Goal: Contribute content

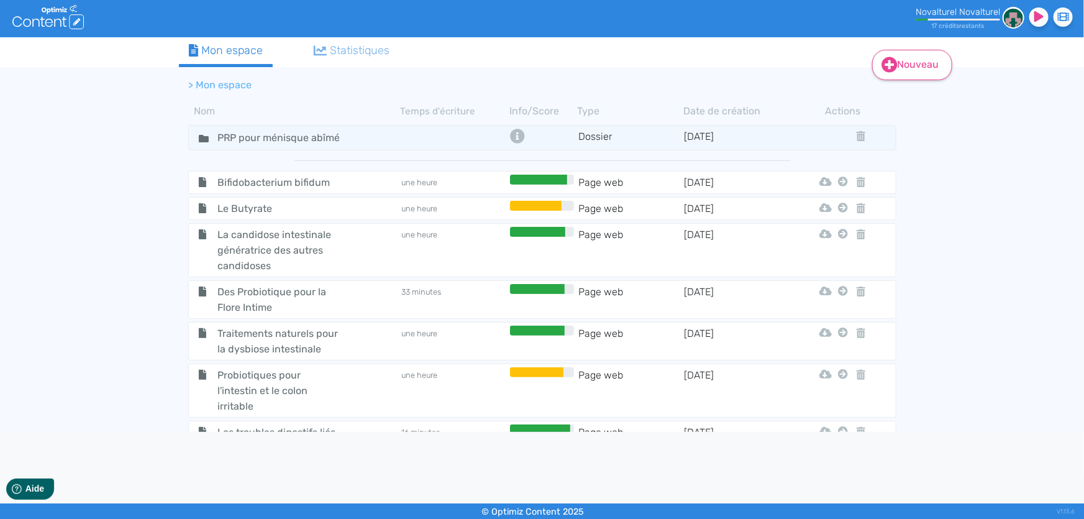
click at [892, 62] on icon at bounding box center [889, 65] width 16 height 16
click at [905, 91] on button "Contenu" at bounding box center [920, 96] width 99 height 20
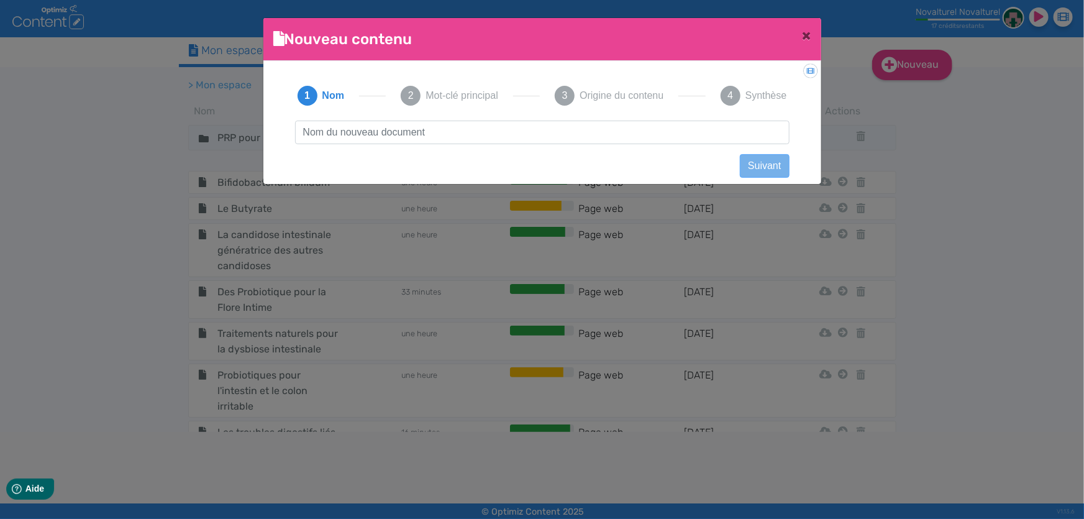
click at [589, 137] on input "text" at bounding box center [542, 133] width 494 height 24
type input "Pourquoi prendre du collagène"
click at [752, 161] on button "Suivant" at bounding box center [764, 166] width 49 height 24
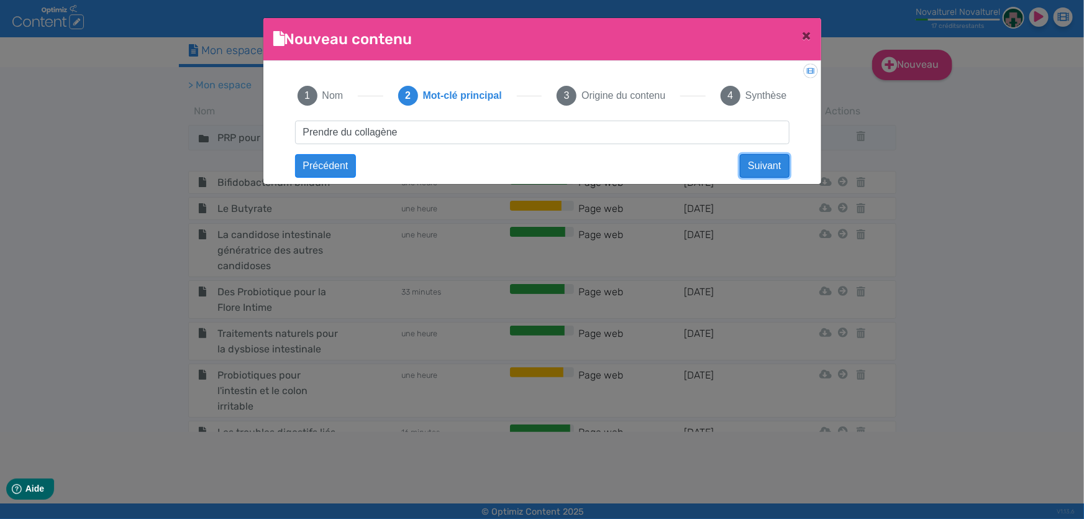
click at [752, 161] on button "Suivant" at bounding box center [764, 166] width 49 height 24
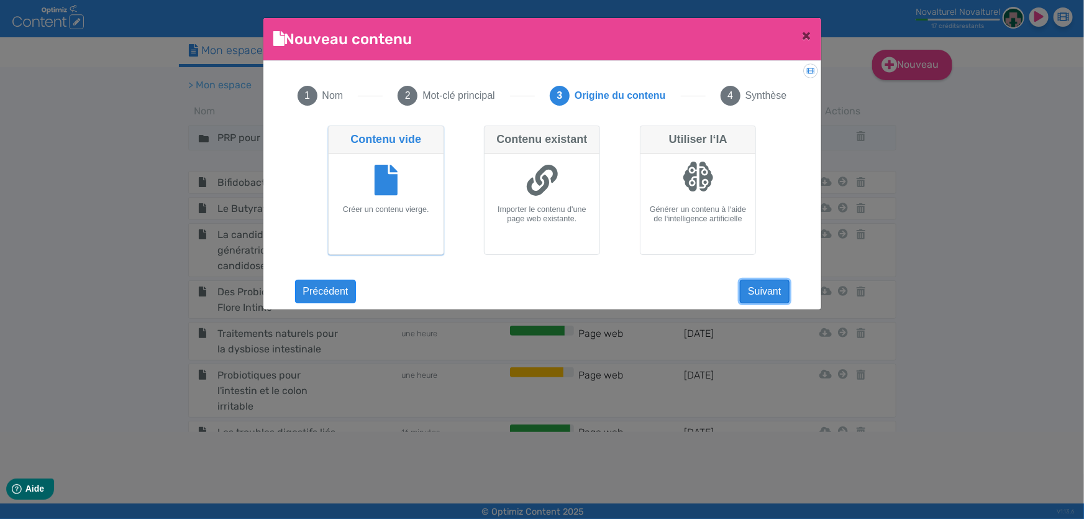
click at [745, 283] on button "Suivant" at bounding box center [764, 292] width 49 height 24
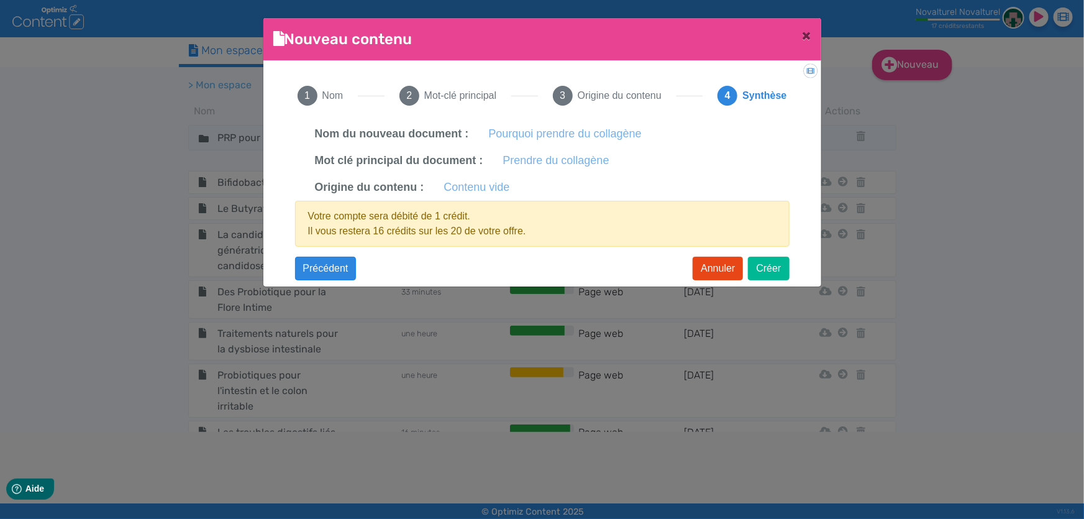
click at [546, 163] on label "Prendre du collagène" at bounding box center [556, 160] width 106 height 17
click at [470, 98] on span "Mot-clé principal" at bounding box center [460, 95] width 72 height 15
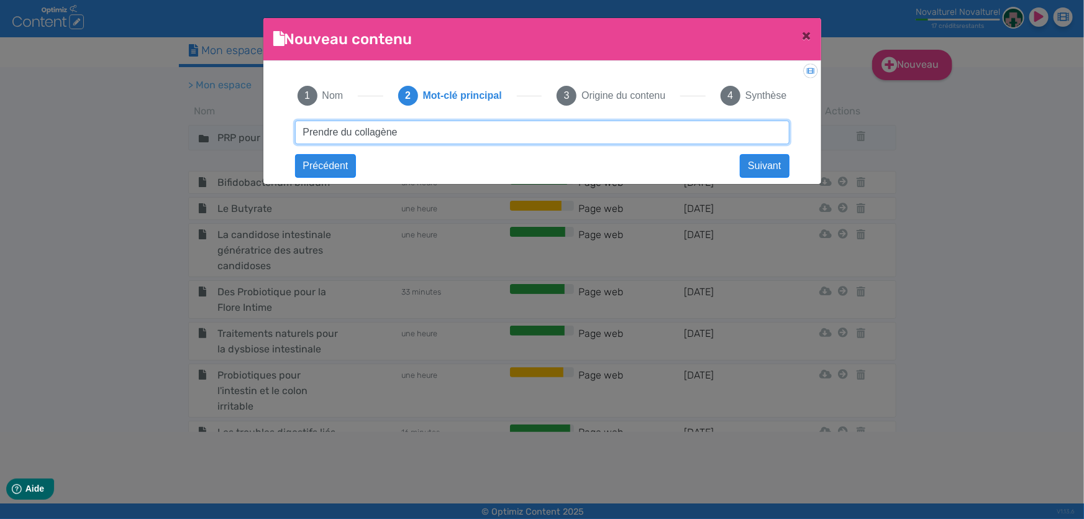
click at [311, 130] on input "Prendre du collagène" at bounding box center [542, 133] width 494 height 24
click at [315, 132] on input "Ppurquoi prendre du collagène" at bounding box center [542, 133] width 494 height 24
type input "Pourquoi prendre du collagène"
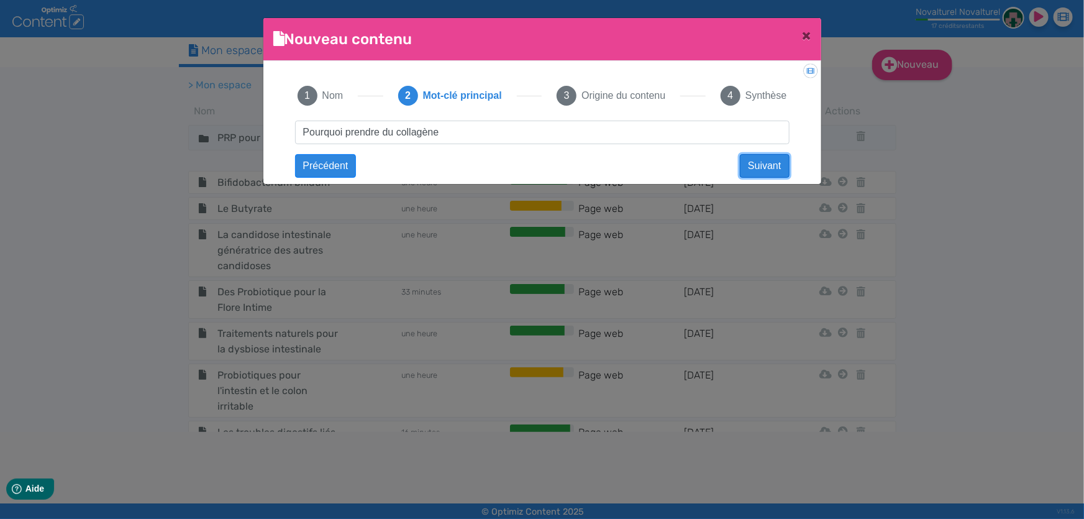
click at [768, 163] on button "Suivant" at bounding box center [764, 166] width 49 height 24
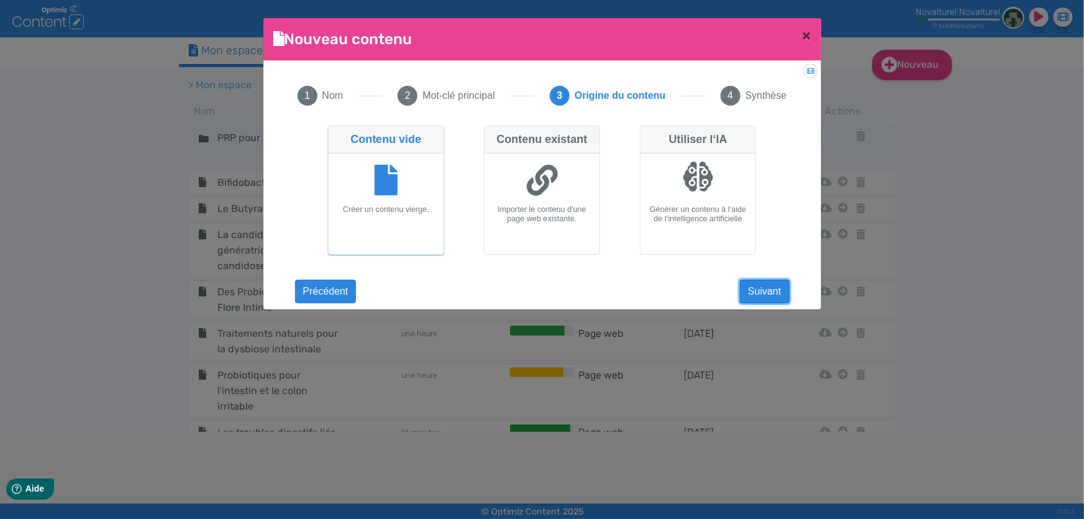
click at [775, 288] on button "Suivant" at bounding box center [764, 292] width 49 height 24
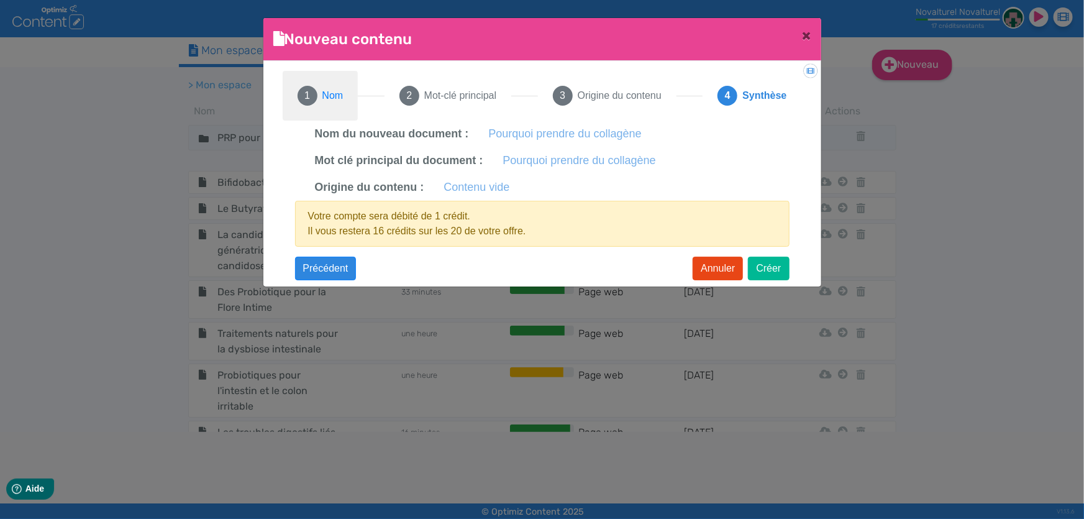
click at [294, 91] on button "1 Nom" at bounding box center [321, 96] width 76 height 50
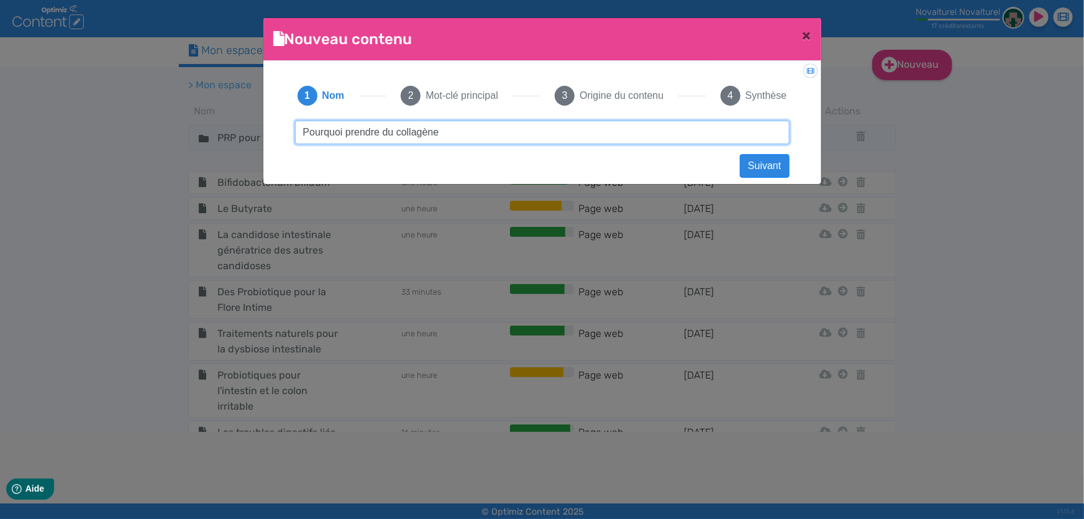
drag, startPoint x: 443, startPoint y: 131, endPoint x: 250, endPoint y: 132, distance: 192.6
click at [250, 132] on ngb-modal-window "Nouveau contenu × Didacticiel: Créer un document 1 Nom 2 Mot-clé principal 3 Or…" at bounding box center [542, 259] width 1084 height 519
paste input "rendre du collagène : pourquoi, comment et bienfaits"
type input "Prendre du collagène : pourquoi, comment et bienfaits"
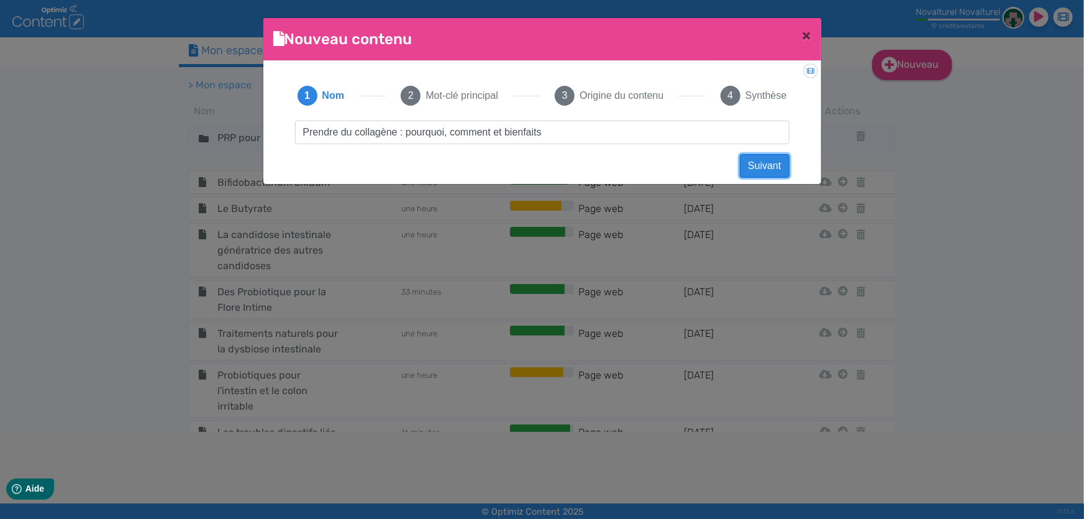
click at [776, 163] on button "Suivant" at bounding box center [764, 166] width 49 height 24
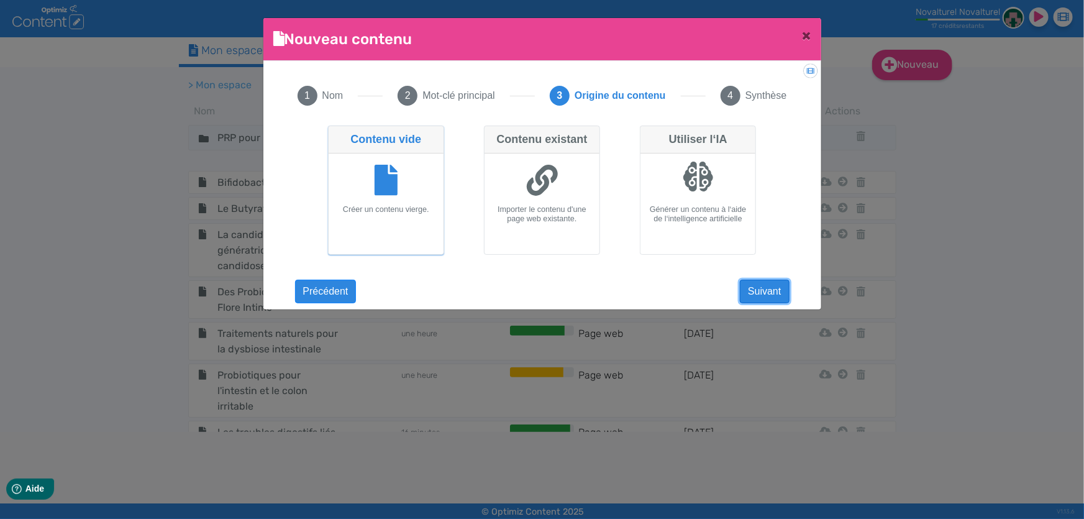
click at [757, 294] on button "Suivant" at bounding box center [764, 292] width 49 height 24
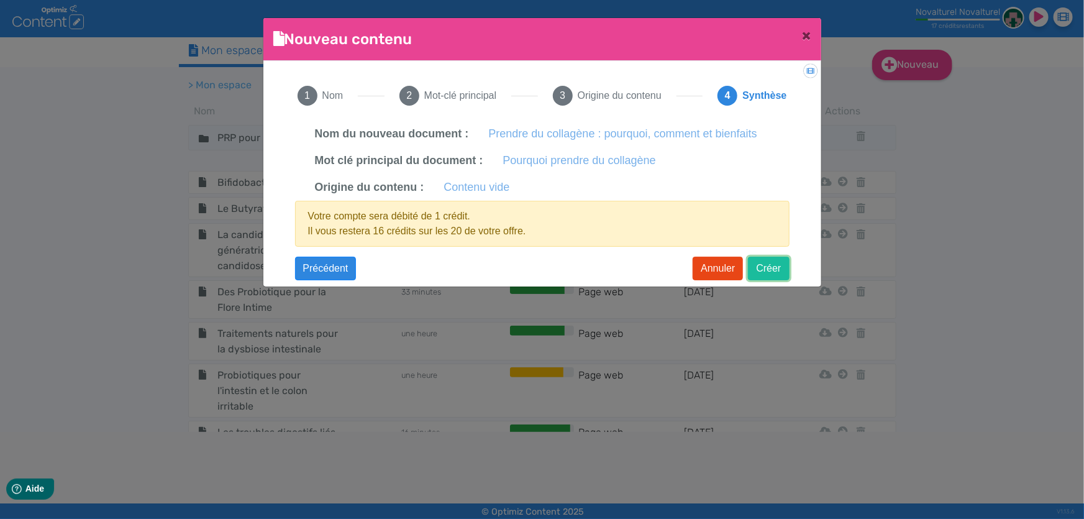
click at [781, 266] on button "Créer" at bounding box center [768, 269] width 41 height 24
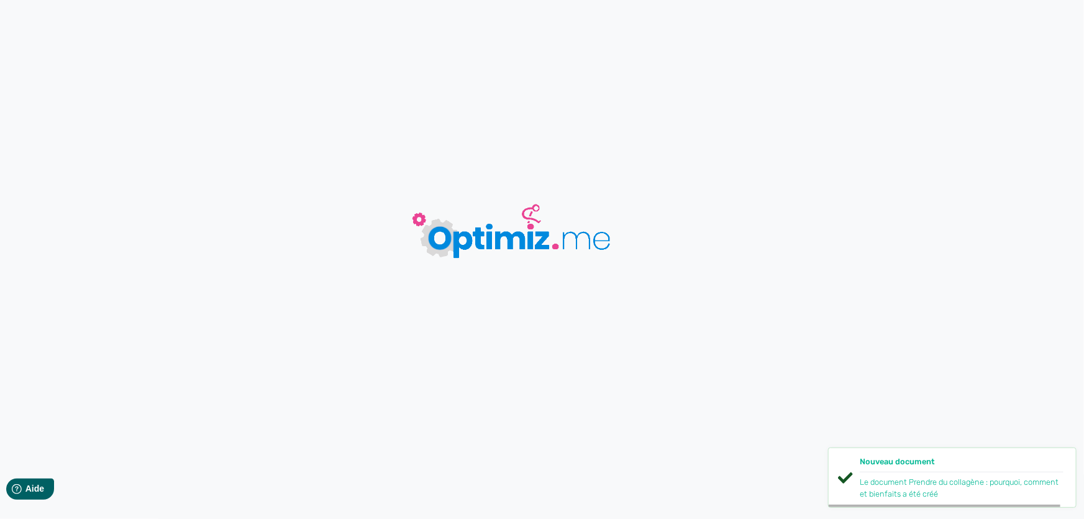
type input "Prendre du collagène : pourquoi, comment et bienfaits"
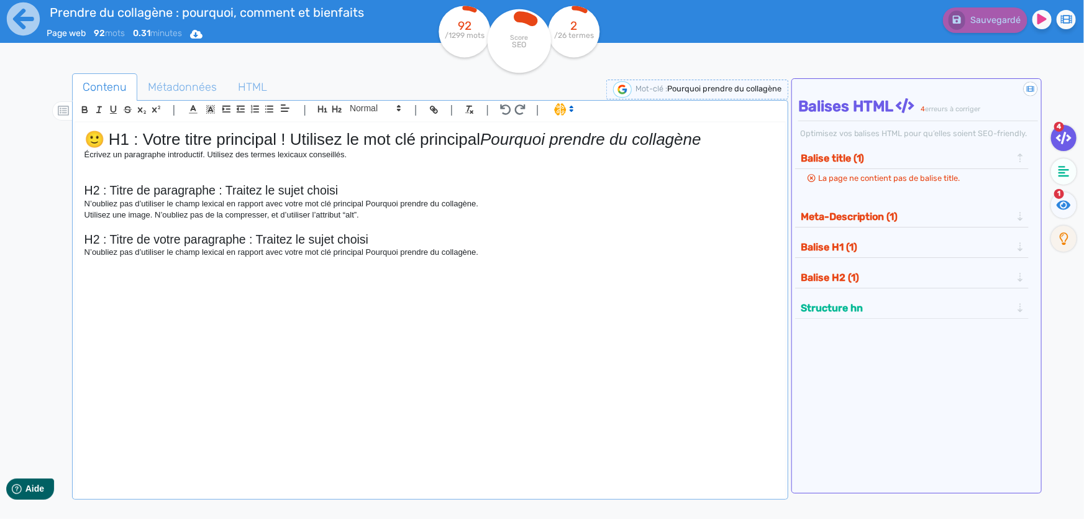
click at [248, 139] on h1 "🙂 H1 : Votre titre principal ! Utilisez le mot clé principal Pourquoi prendre d…" at bounding box center [429, 139] width 691 height 19
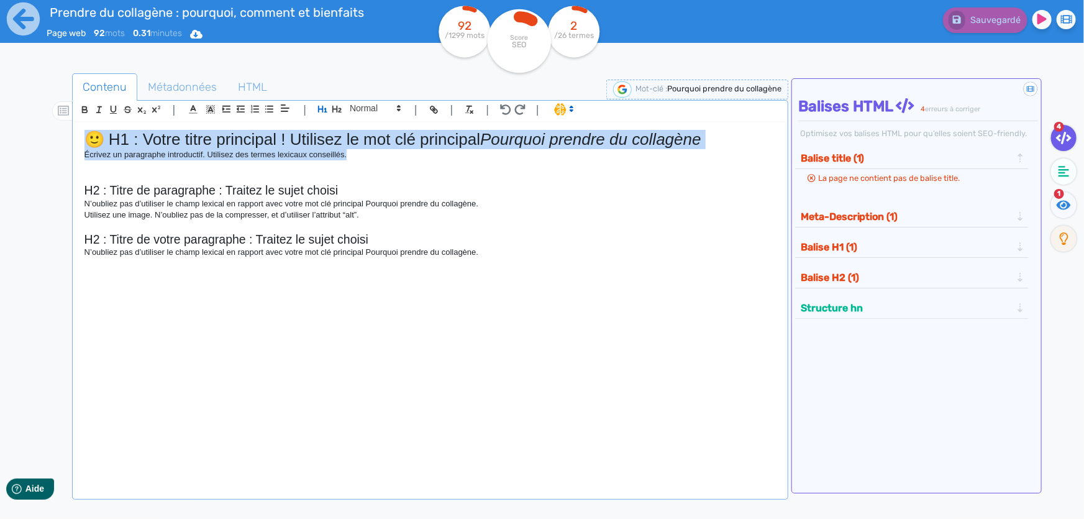
drag, startPoint x: 354, startPoint y: 157, endPoint x: 64, endPoint y: 142, distance: 290.4
click at [64, 142] on div "Contenu Métadonnées HTML | | H3 H4 H5 H6 Normal | | | | 🙂 H1 : Votre titre prin…" at bounding box center [560, 333] width 1048 height 527
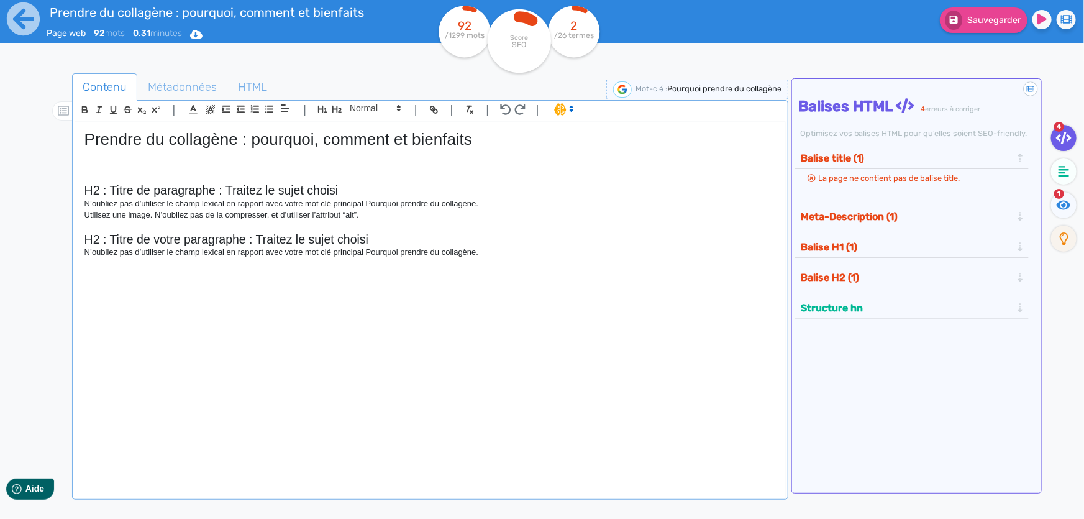
click at [330, 142] on h1 "Prendre du collagène : pourquoi, comment et bienfaits" at bounding box center [429, 139] width 691 height 19
click at [324, 111] on icon "button" at bounding box center [322, 109] width 11 height 11
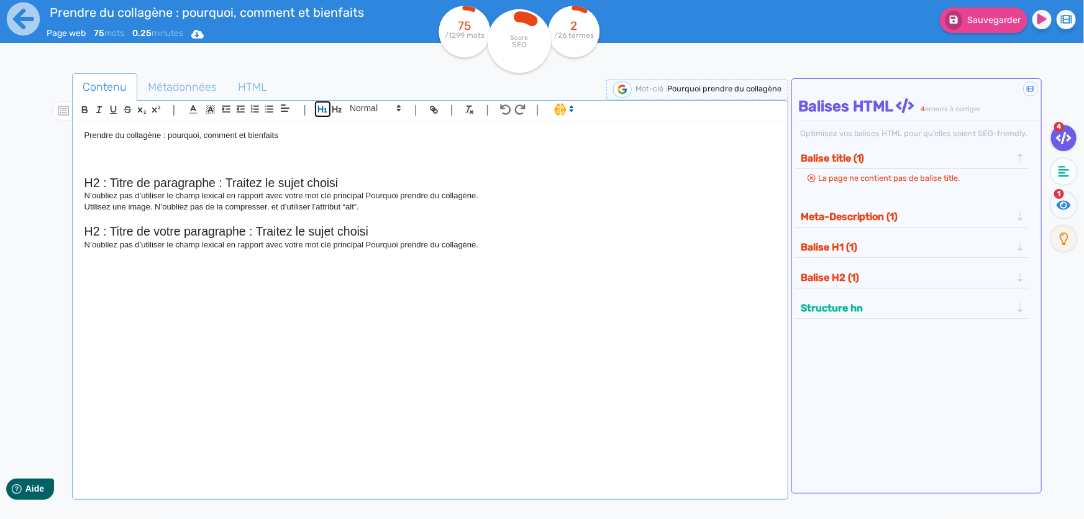
click at [323, 106] on icon "button" at bounding box center [322, 109] width 11 height 11
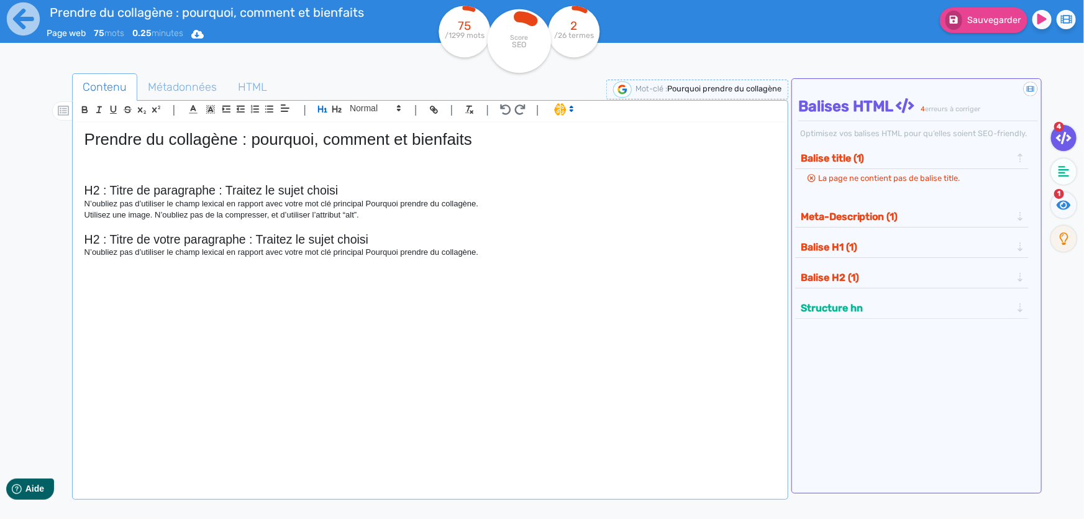
click at [337, 159] on p at bounding box center [429, 154] width 691 height 11
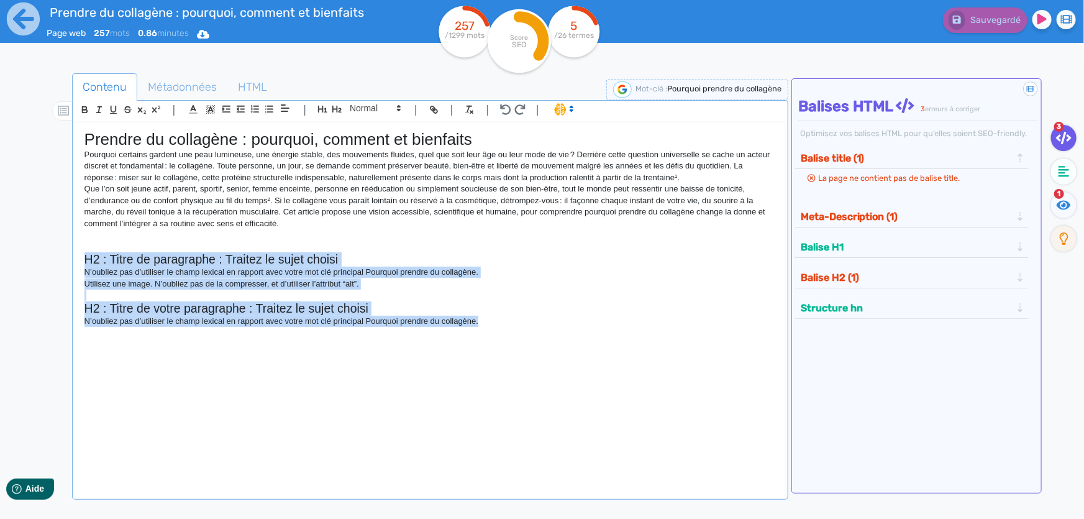
drag, startPoint x: 493, startPoint y: 319, endPoint x: 6, endPoint y: 255, distance: 491.2
click at [6, 255] on div "Prendre du collagène : pourquoi, comment et bienfaits Page web 257 mots 0.86 mi…" at bounding box center [542, 298] width 1084 height 597
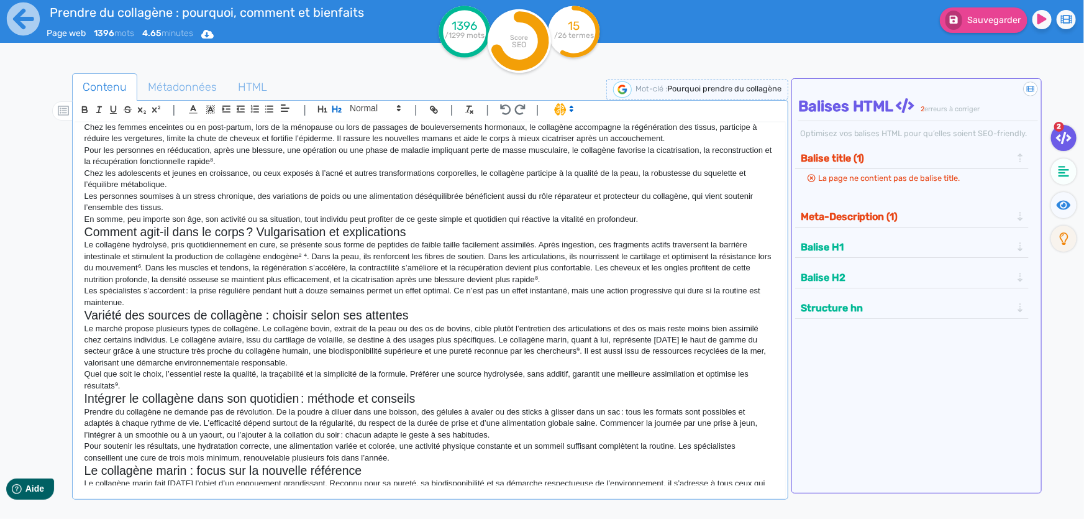
scroll to position [785, 0]
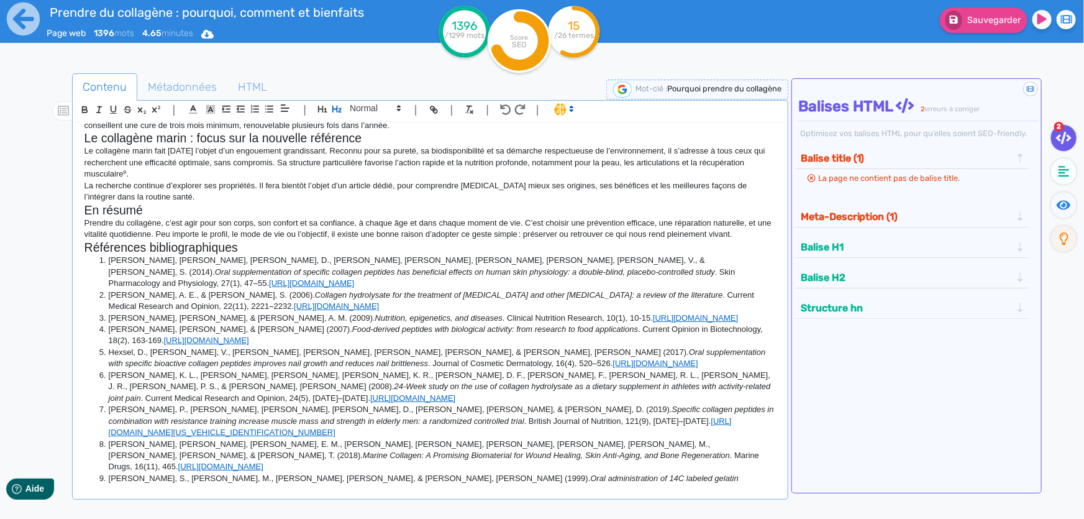
click at [634, 238] on p "Prendre du collagène, c’est agir pour son corps, son confort et sa confiance, à…" at bounding box center [429, 228] width 691 height 23
click at [684, 193] on p "La recherche continue d’explorer ses propriétés. Il fera bientôt l’objet d’un a…" at bounding box center [429, 191] width 691 height 23
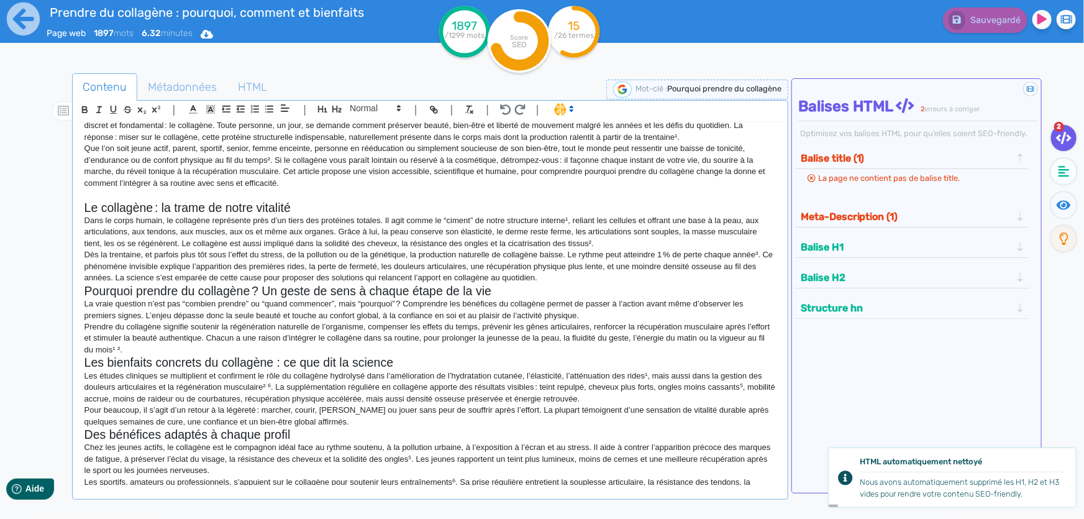
scroll to position [0, 0]
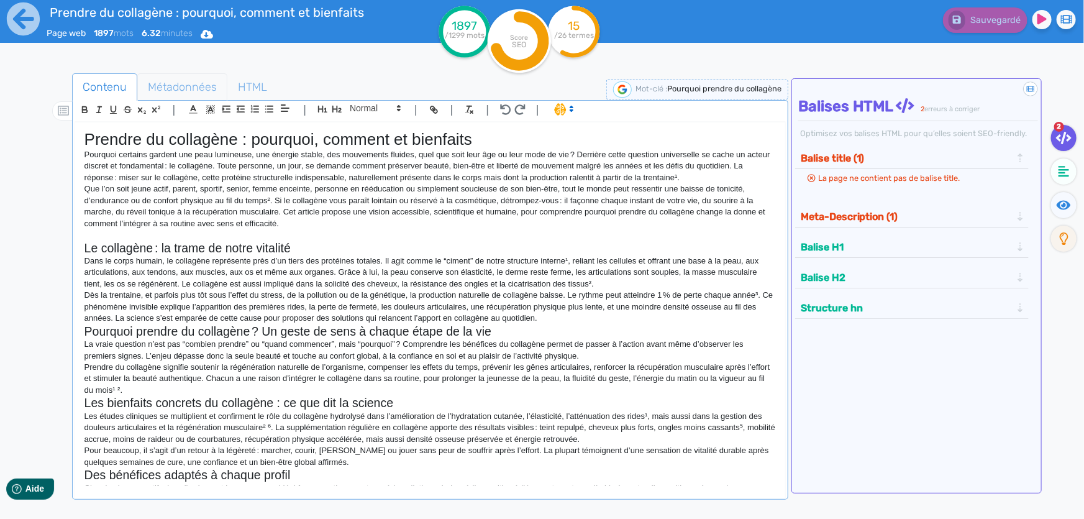
click at [165, 86] on span "Métadonnées" at bounding box center [182, 87] width 89 height 34
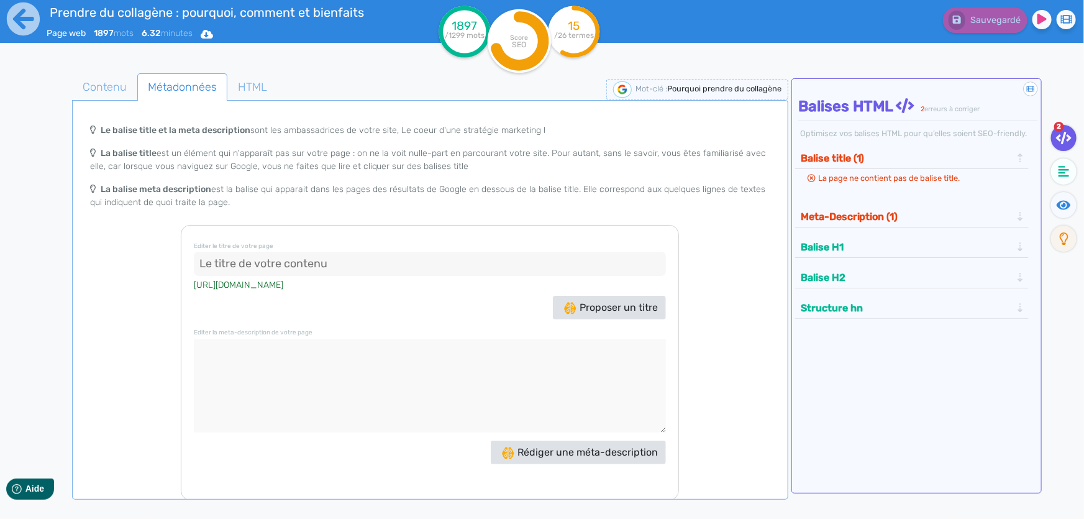
click at [383, 258] on input at bounding box center [430, 264] width 472 height 25
click at [457, 266] on input at bounding box center [430, 264] width 472 height 25
paste input "Prendre du collagène : pourquoi, comment et bienfaits"
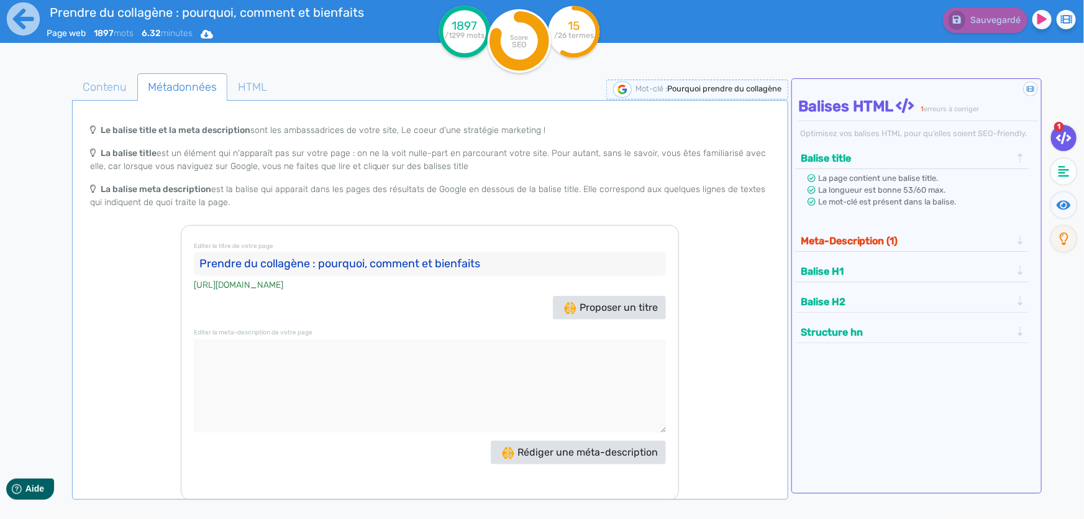
type input "Prendre du collagène : pourquoi, comment et bienfaits"
click at [551, 451] on span "Rédiger une méta-description" at bounding box center [580, 452] width 156 height 12
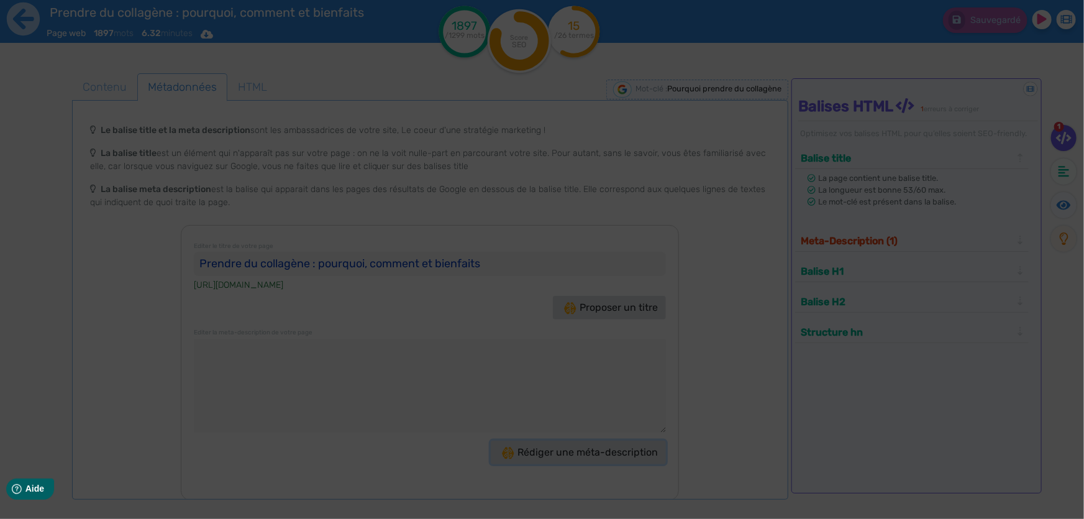
type textarea "Découvrez pourquoi prendre du collagène est essentiel pour votre beauté, votre …"
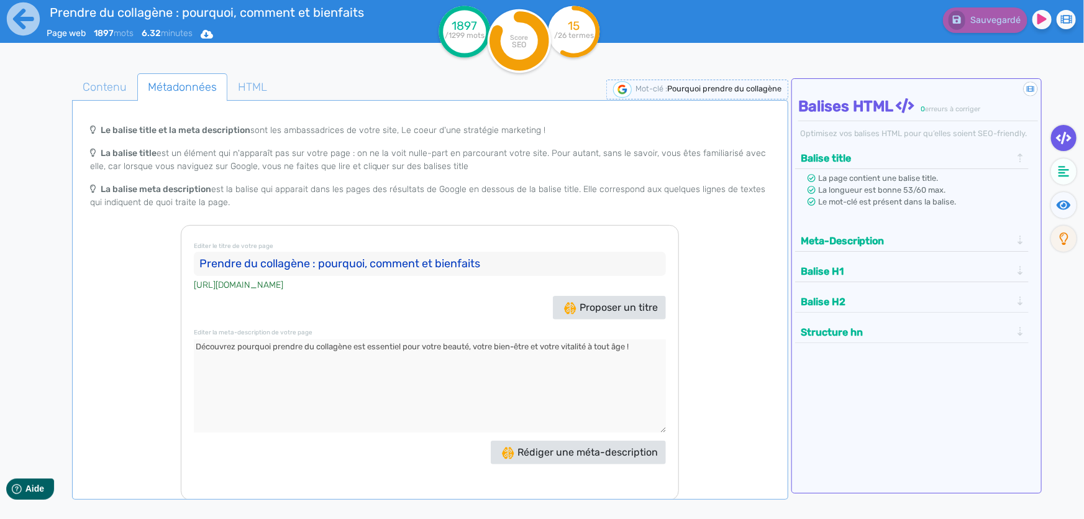
click at [354, 348] on textarea at bounding box center [430, 385] width 472 height 93
click at [650, 348] on textarea at bounding box center [430, 385] width 472 height 93
click at [721, 342] on div "Le balise title et la meta description sont les ambassadrices de votre site, Le…" at bounding box center [430, 308] width 711 height 383
click at [94, 95] on span "Contenu" at bounding box center [105, 87] width 64 height 34
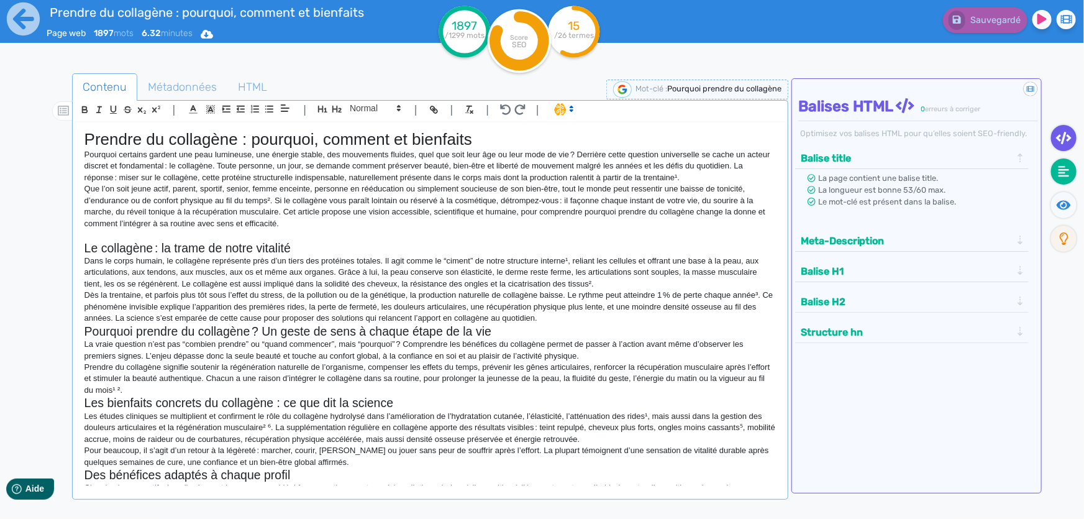
click at [1071, 176] on fa-icon at bounding box center [1063, 171] width 25 height 26
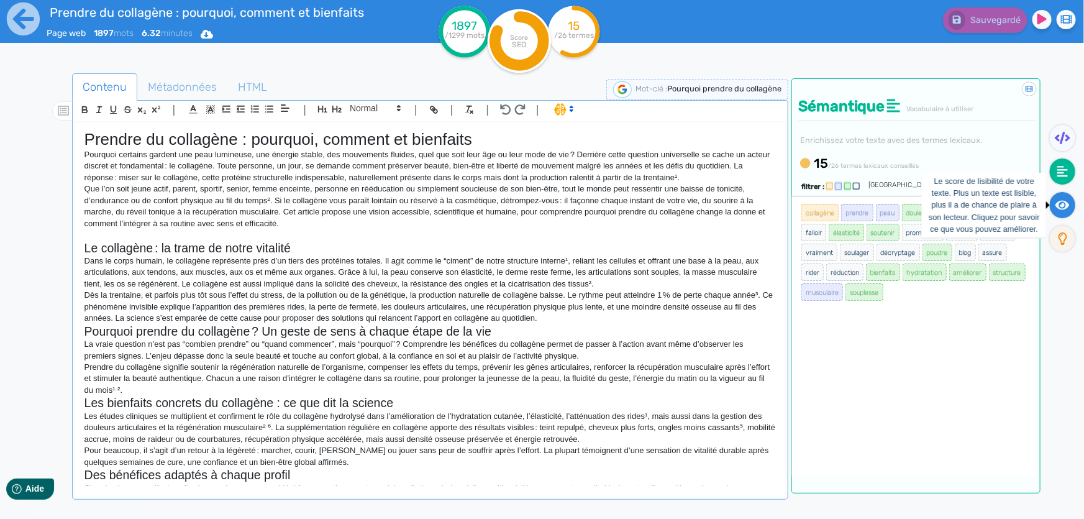
click at [1068, 202] on icon at bounding box center [1062, 205] width 14 height 12
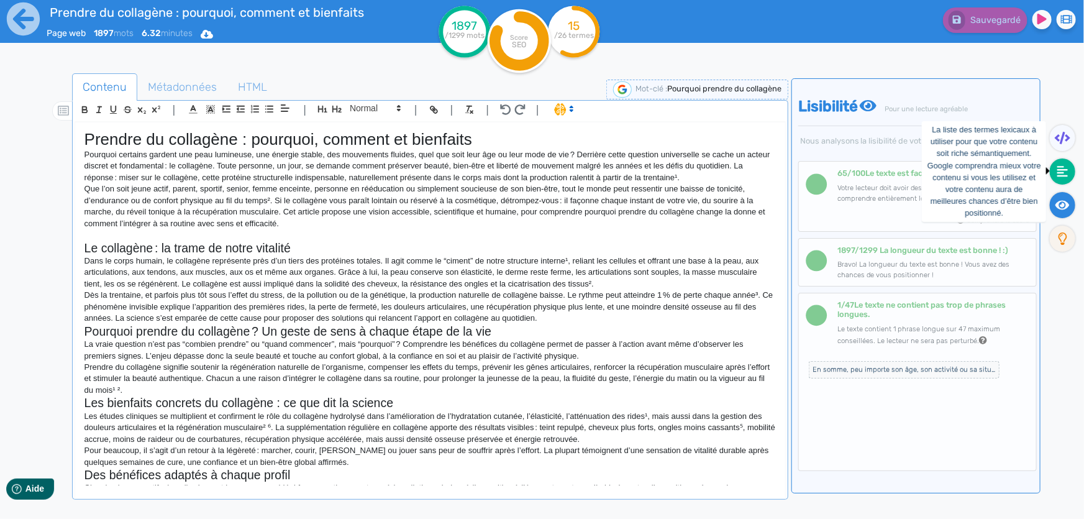
click at [1060, 169] on icon at bounding box center [1062, 171] width 11 height 11
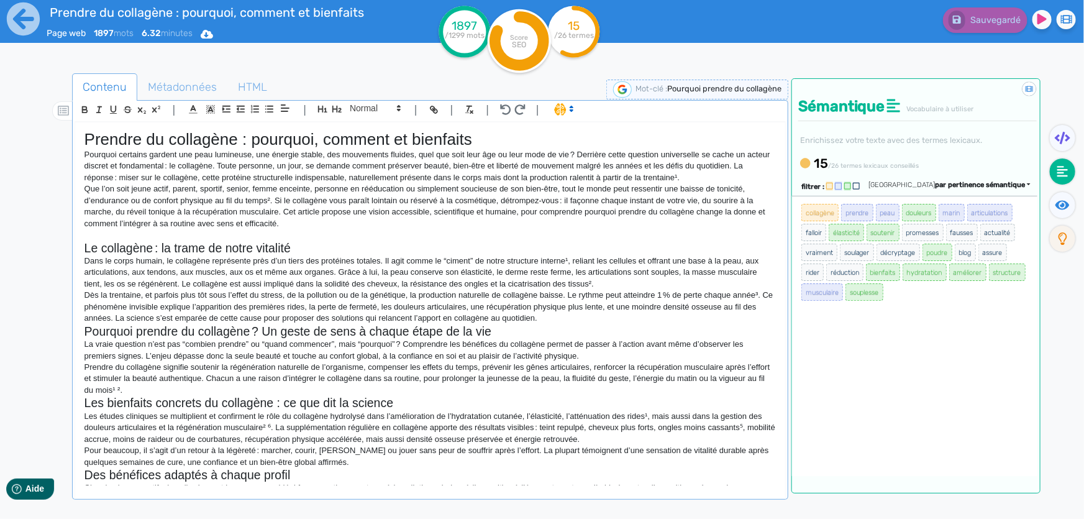
drag, startPoint x: 798, startPoint y: 140, endPoint x: 928, endPoint y: 289, distance: 198.1
click at [928, 289] on div "Didacticiel : La sémantique Sémantique Vocabulaire à utiliser Enrichissez votre…" at bounding box center [915, 285] width 249 height 415
copy div "Enrichissez votre texte avec des termes lexicaux. 15 /26 termes lexicaux consei…"
click at [418, 347] on p "La vraie question n’est pas “combien prendre” ou “quand commencer”, mais “pourq…" at bounding box center [429, 350] width 691 height 23
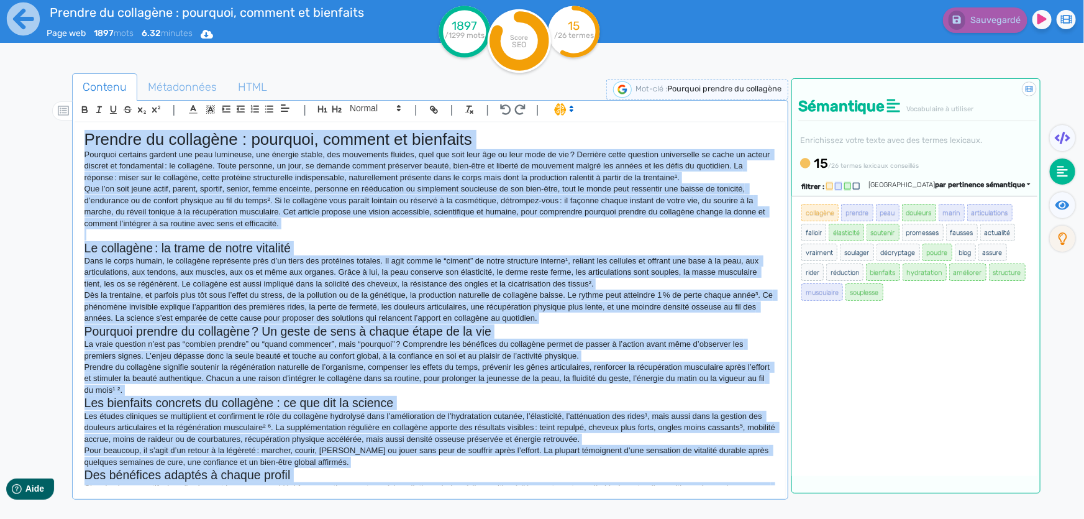
drag, startPoint x: 751, startPoint y: 342, endPoint x: 73, endPoint y: 142, distance: 706.6
click at [73, 142] on div "| | H3 H4 H5 H6 Normal | | | | Prendre du collagène : pourquoi, comment et bien…" at bounding box center [430, 299] width 716 height 399
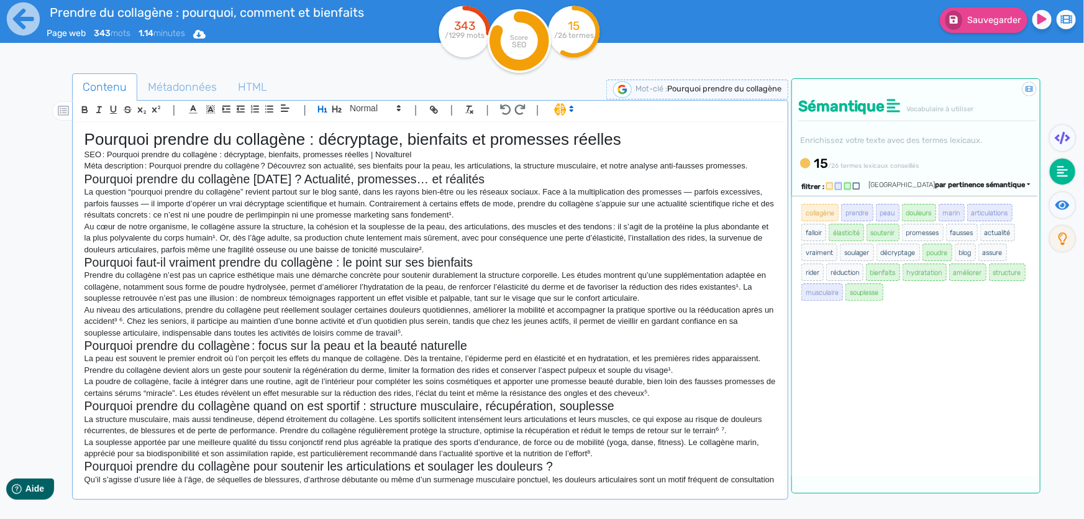
scroll to position [425, 0]
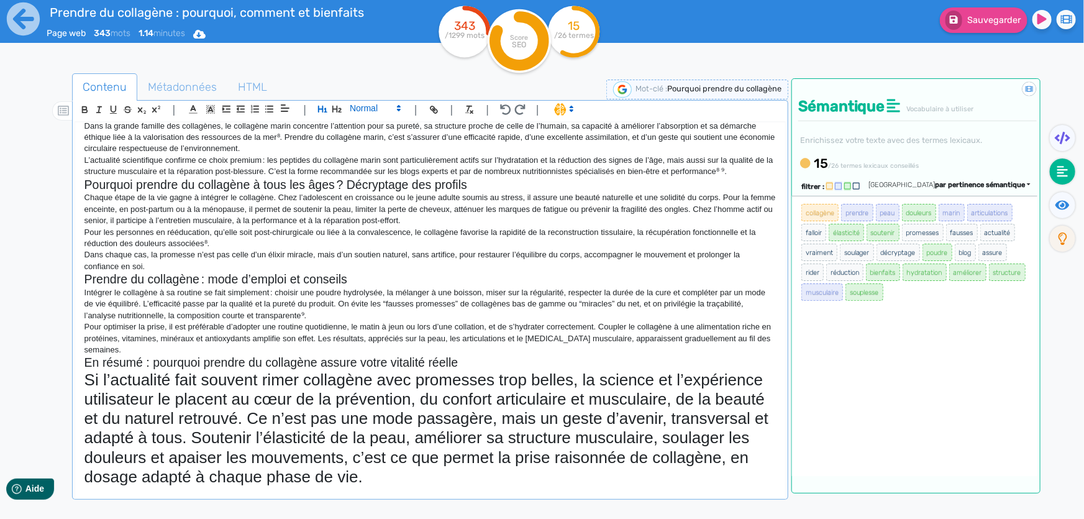
click at [373, 112] on span at bounding box center [374, 108] width 61 height 15
click at [374, 207] on span at bounding box center [375, 208] width 50 height 19
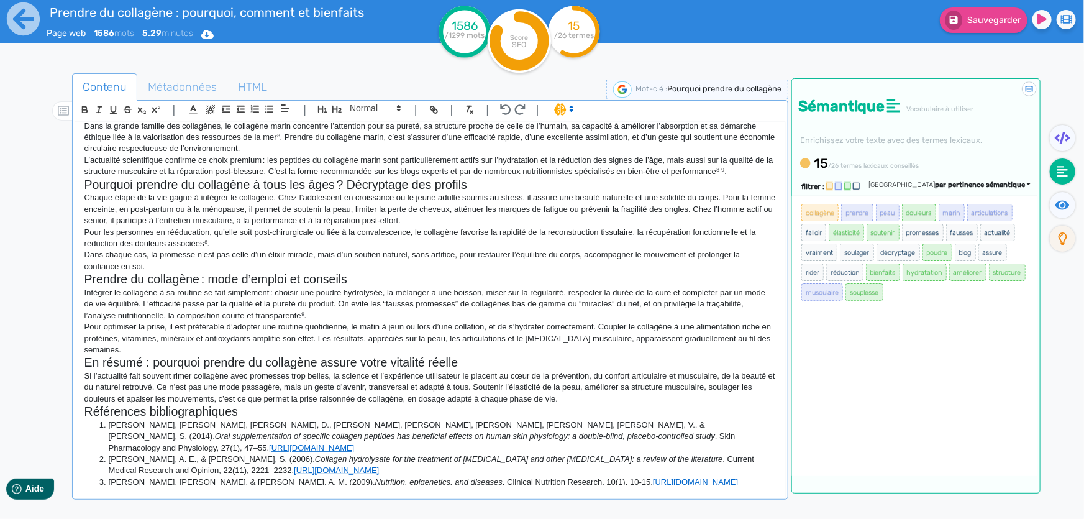
click at [410, 383] on p "Si l’actualité fait souvent rimer collagène avec promesses trop belles, la scie…" at bounding box center [429, 387] width 691 height 34
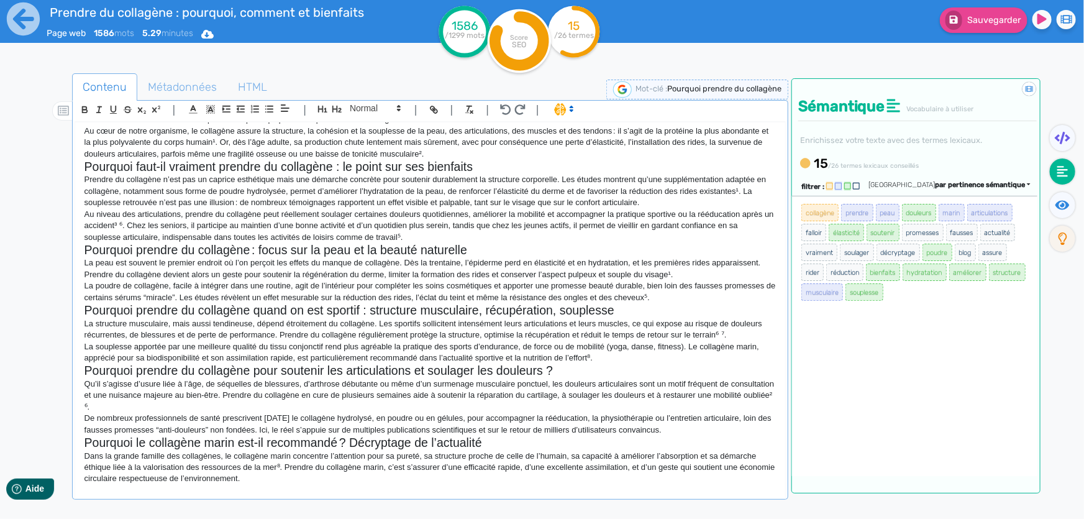
scroll to position [0, 0]
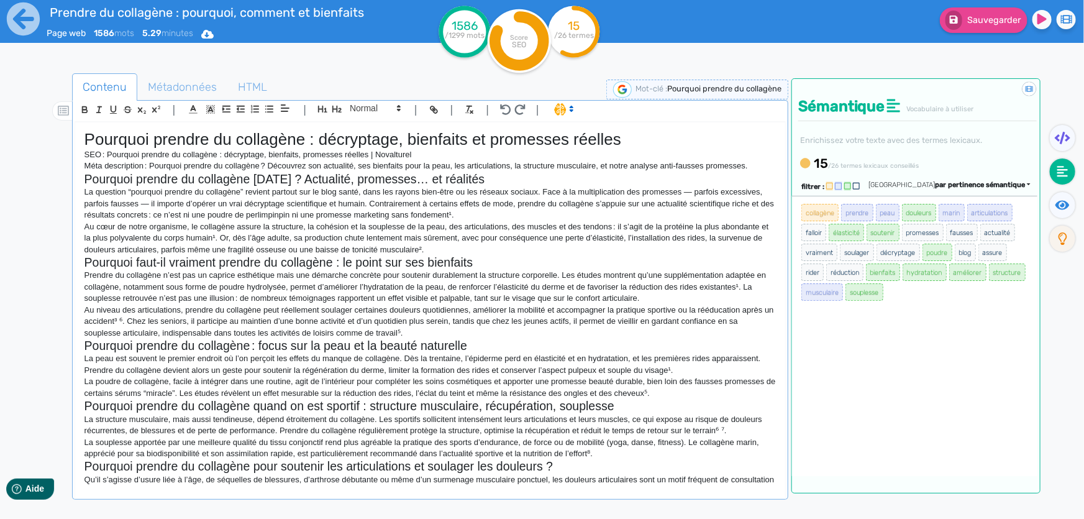
click at [509, 259] on h2 "Pourquoi faut-il vraiment prendre du collagène : le point sur ses bienfaits" at bounding box center [429, 262] width 691 height 14
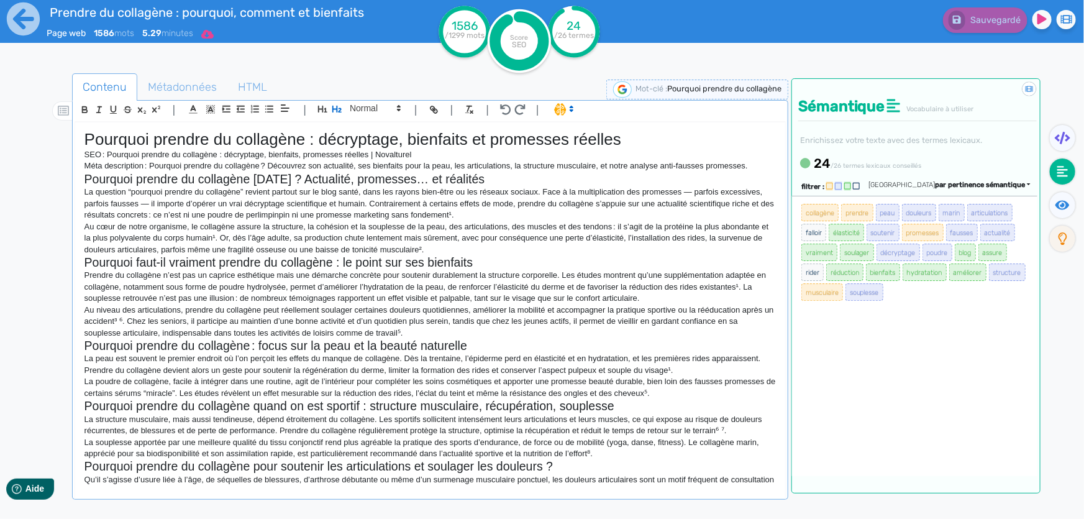
click at [212, 37] on icon at bounding box center [207, 34] width 12 height 10
click at [199, 107] on button "Word" at bounding box center [202, 105] width 99 height 20
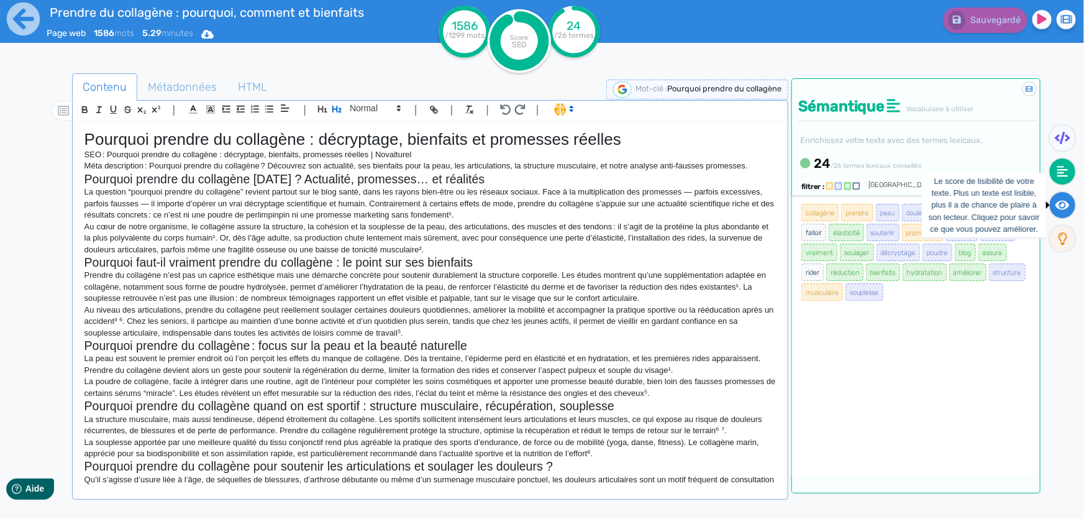
click at [1063, 208] on icon at bounding box center [1062, 204] width 14 height 9
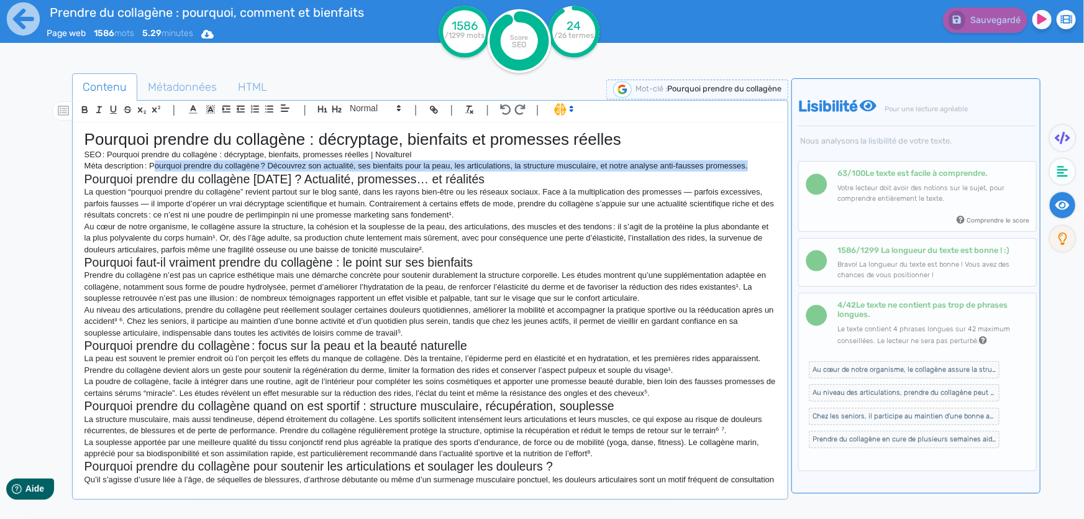
drag, startPoint x: 748, startPoint y: 165, endPoint x: 156, endPoint y: 166, distance: 592.0
click at [156, 166] on p "Méta description : Pourquoi prendre du collagène ? Découvrez son actualité, ses…" at bounding box center [429, 165] width 691 height 11
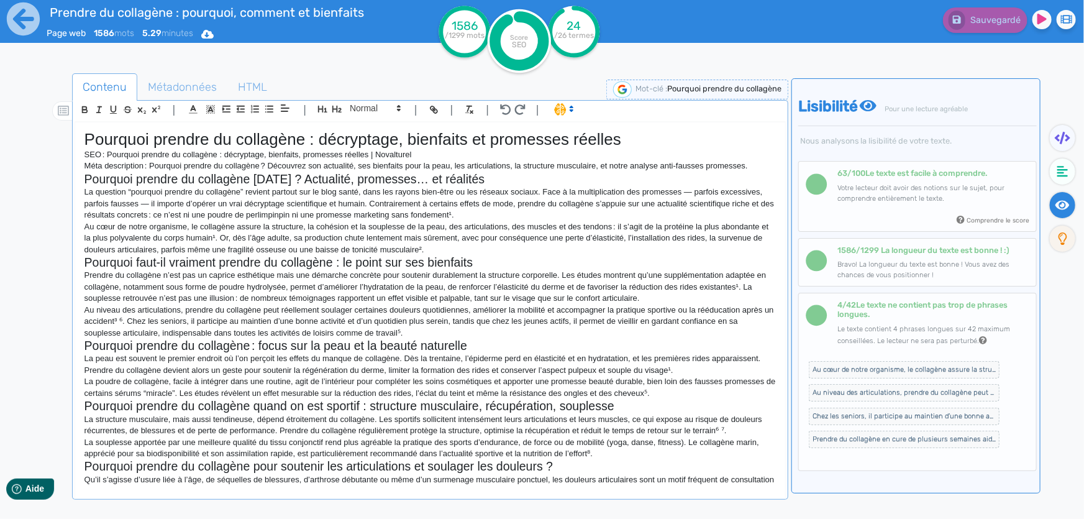
click at [137, 166] on p "Méta description : Pourquoi prendre du collagène ? Découvrez son actualité, ses…" at bounding box center [429, 165] width 691 height 11
drag, startPoint x: 416, startPoint y: 154, endPoint x: 84, endPoint y: 157, distance: 331.7
click at [84, 157] on p "SEO : Pourquoi prendre du collagène : décryptage, bienfaits, promesses réelles …" at bounding box center [429, 154] width 691 height 11
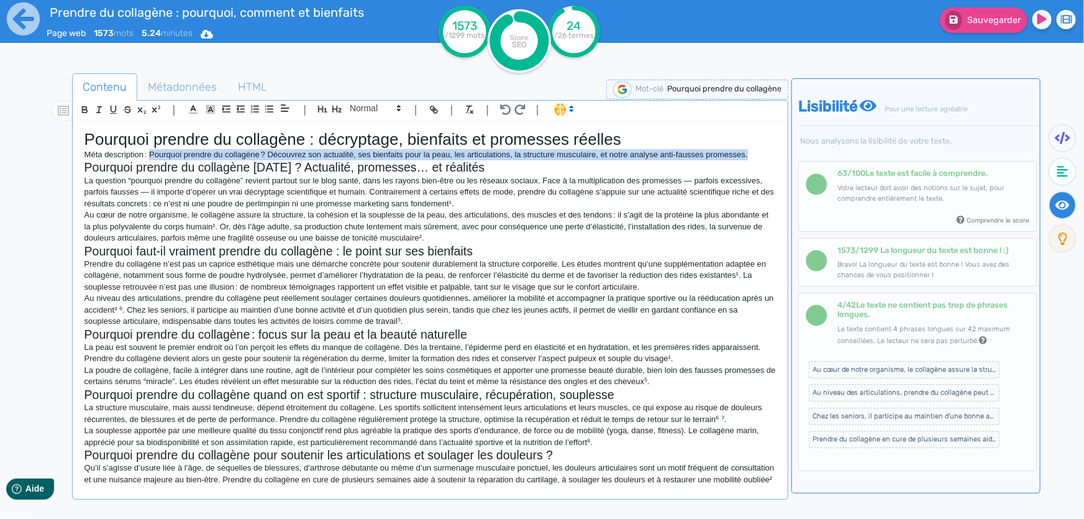
drag, startPoint x: 148, startPoint y: 155, endPoint x: 763, endPoint y: 158, distance: 615.0
click at [763, 158] on p "Méta description : Pourquoi prendre du collagène ? Découvrez son actualité, ses…" at bounding box center [429, 154] width 691 height 11
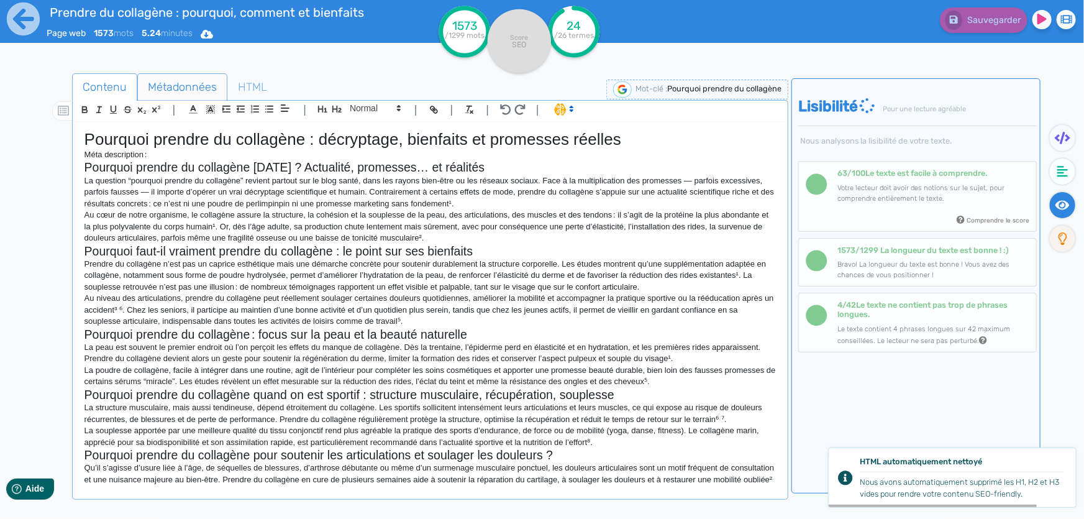
click at [183, 83] on span "Métadonnées" at bounding box center [182, 87] width 89 height 34
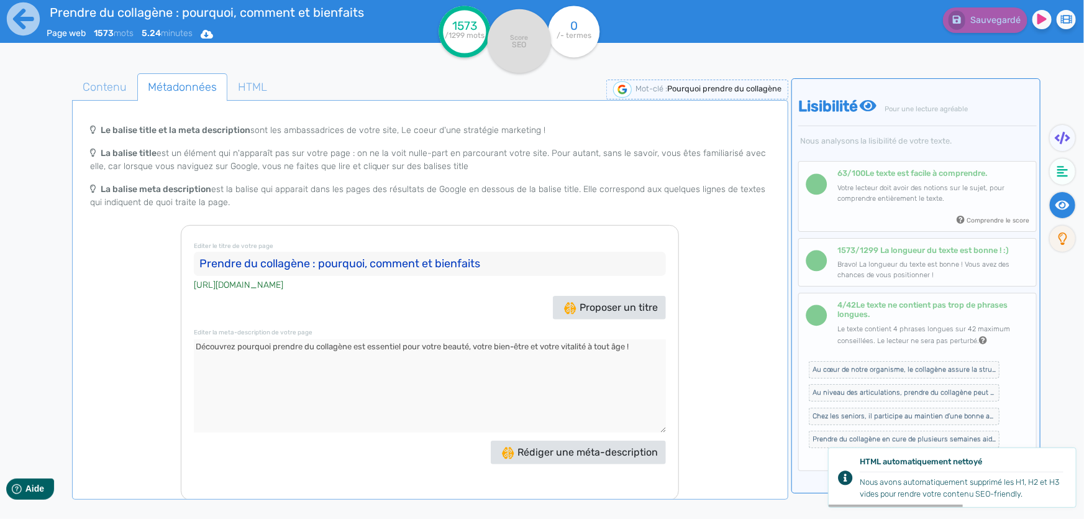
click at [391, 363] on textarea at bounding box center [430, 385] width 472 height 93
click at [649, 344] on textarea at bounding box center [430, 385] width 472 height 93
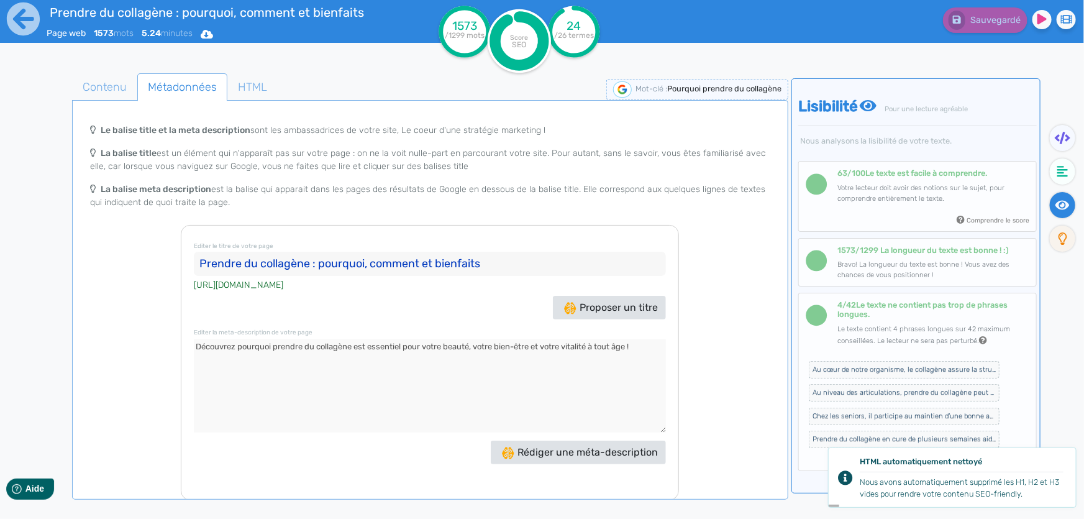
drag, startPoint x: 649, startPoint y: 344, endPoint x: 182, endPoint y: 344, distance: 467.1
click at [182, 344] on div "Editer le titre de votre page Prendre du collagène : pourquoi, comment et bienf…" at bounding box center [430, 362] width 498 height 275
paste textarea "Pourquoi prendre du collagène ? Découvrez son actualité, ses bienfaits pour la …"
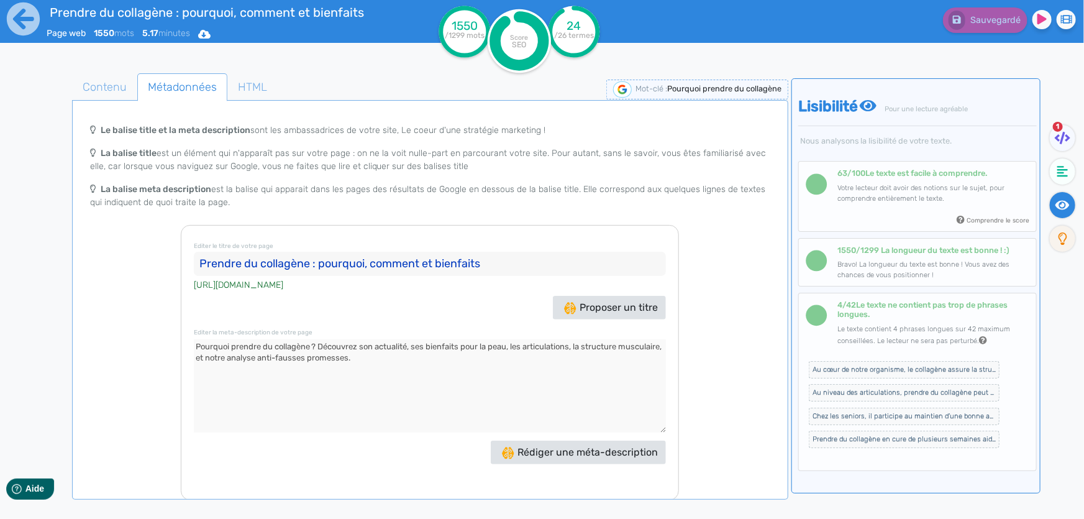
click at [346, 398] on textarea at bounding box center [430, 385] width 472 height 93
click at [113, 88] on span "Contenu" at bounding box center [105, 87] width 64 height 34
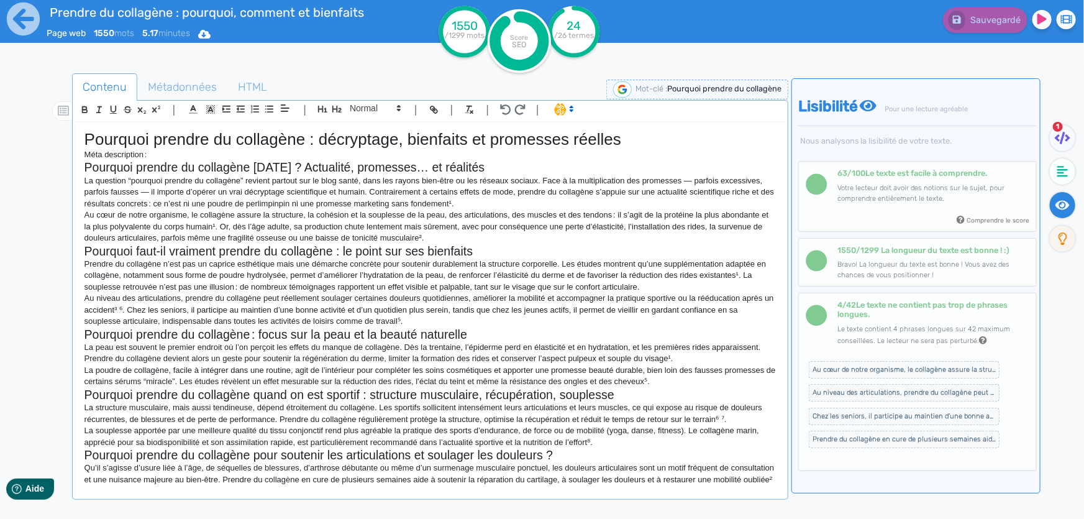
drag, startPoint x: 148, startPoint y: 153, endPoint x: 81, endPoint y: 155, distance: 67.1
click at [81, 155] on div "Pourquoi prendre du collagène : décryptage, bienfaits et promesses réelles Méta…" at bounding box center [430, 303] width 710 height 363
drag, startPoint x: 512, startPoint y: 164, endPoint x: 84, endPoint y: 164, distance: 427.4
click at [84, 164] on h2 "Pourquoi prendre du collagène aujourd’hui ? Actualité, promesses… et réalités" at bounding box center [429, 167] width 691 height 14
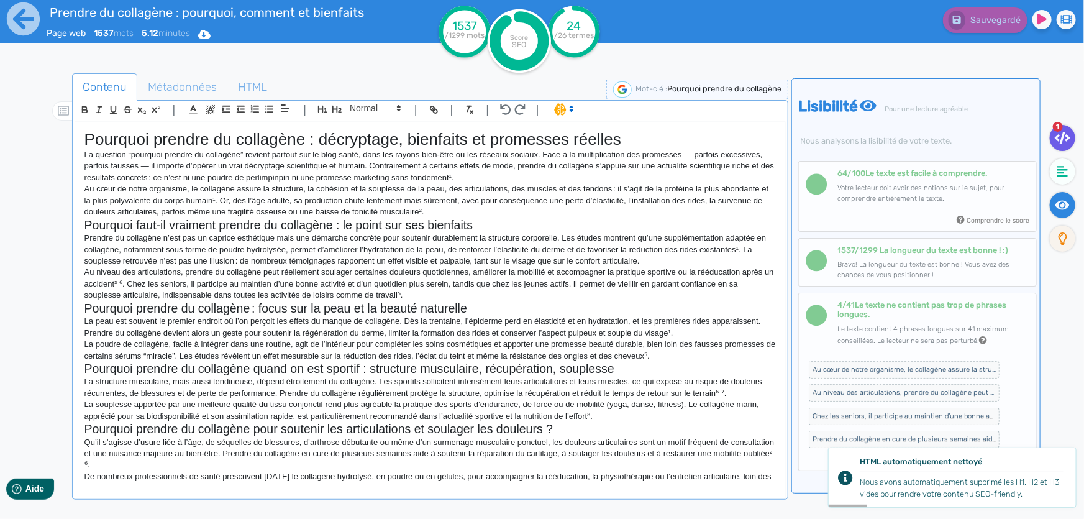
click at [1065, 135] on icon at bounding box center [1063, 138] width 16 height 12
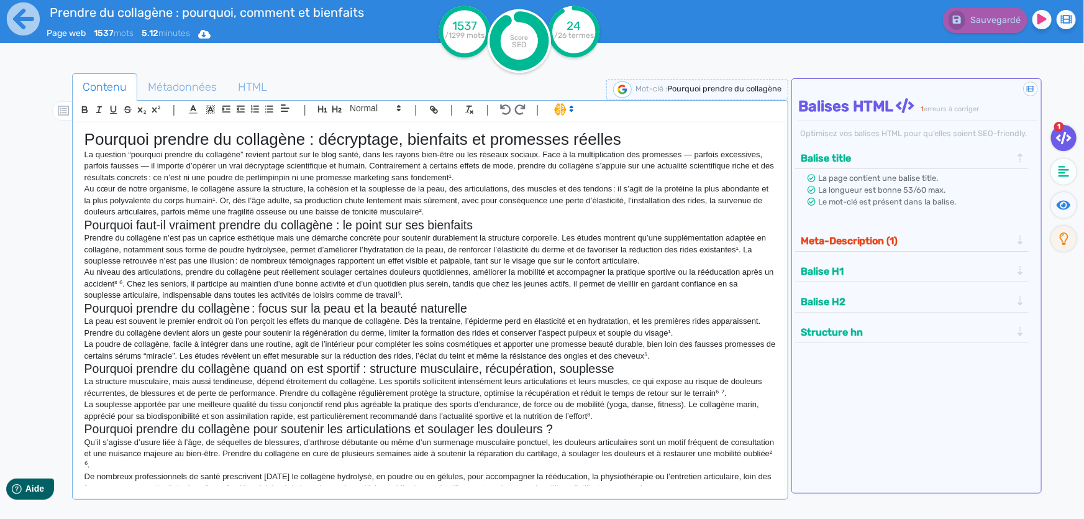
click at [845, 240] on button "Meta-Description (1)" at bounding box center [906, 240] width 219 height 20
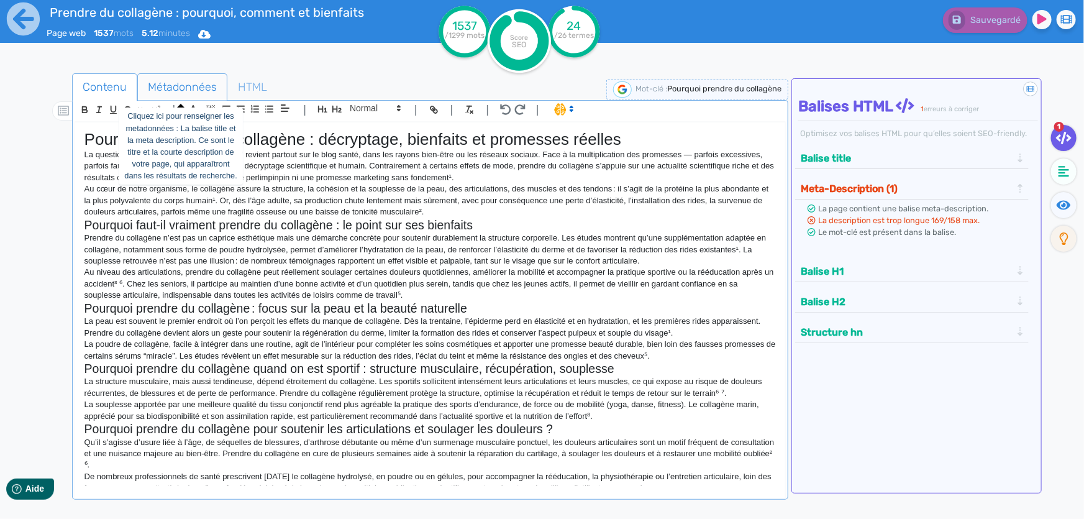
click at [183, 81] on span "Métadonnées" at bounding box center [182, 87] width 89 height 34
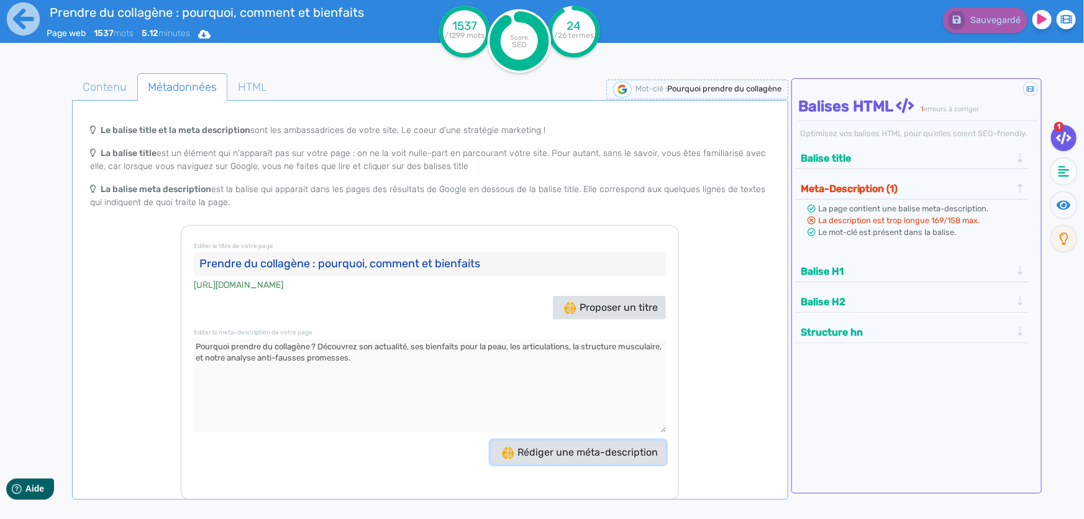
click at [544, 450] on span "Rédiger une méta-description" at bounding box center [580, 452] width 156 height 12
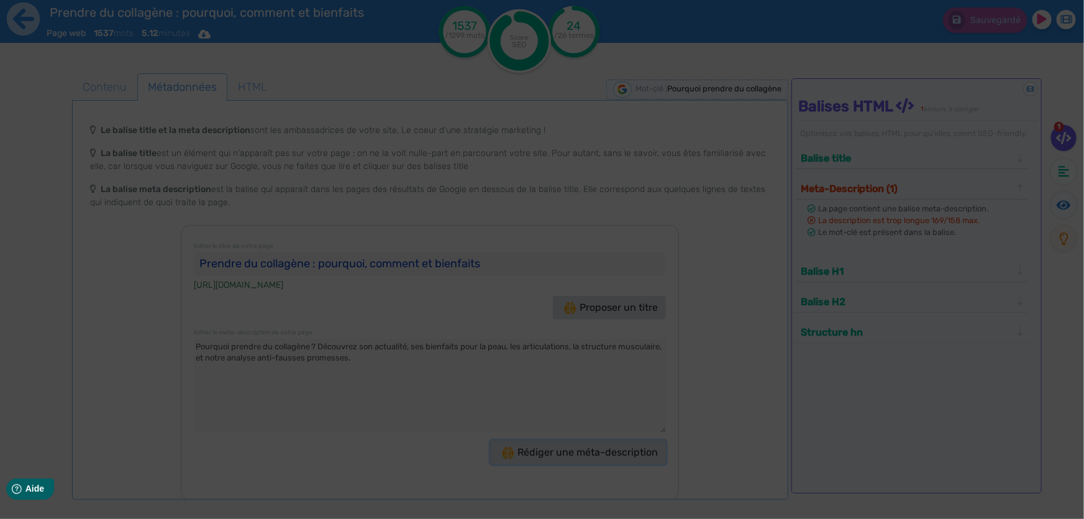
type textarea "Découvrez pourquoi prendre du collagène est essentiel pour votre peau, vos arti…"
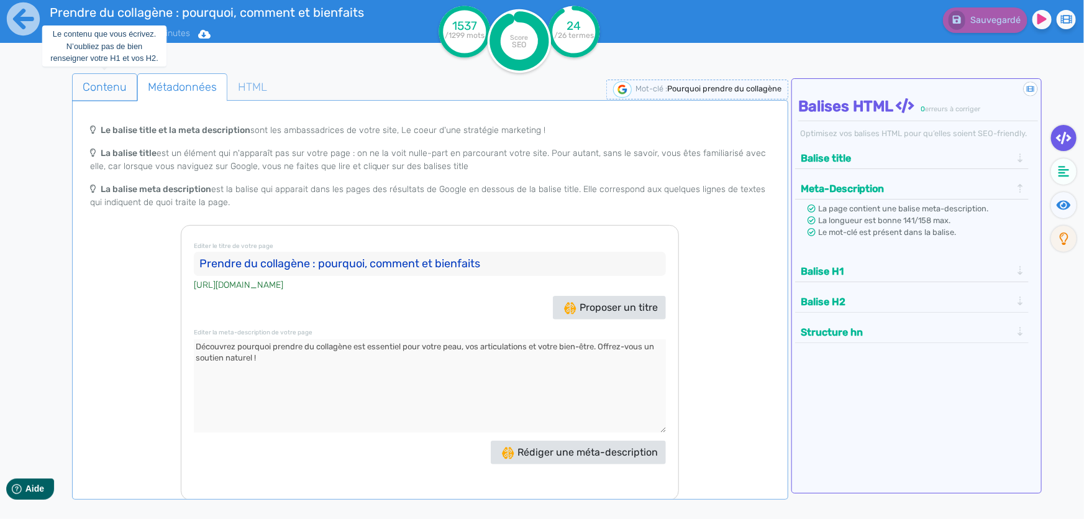
click at [84, 79] on span "Contenu" at bounding box center [105, 87] width 64 height 34
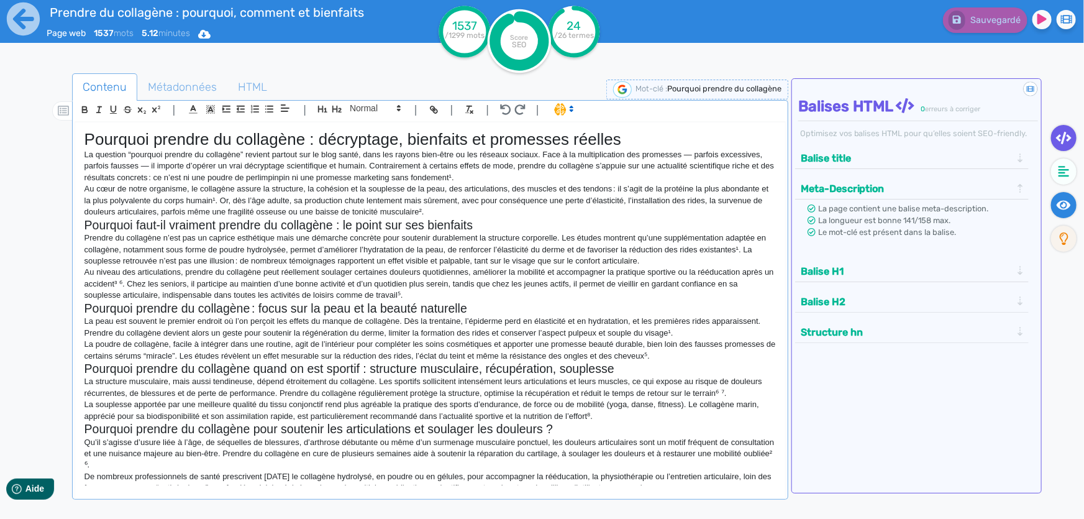
click at [1059, 199] on icon at bounding box center [1064, 205] width 14 height 12
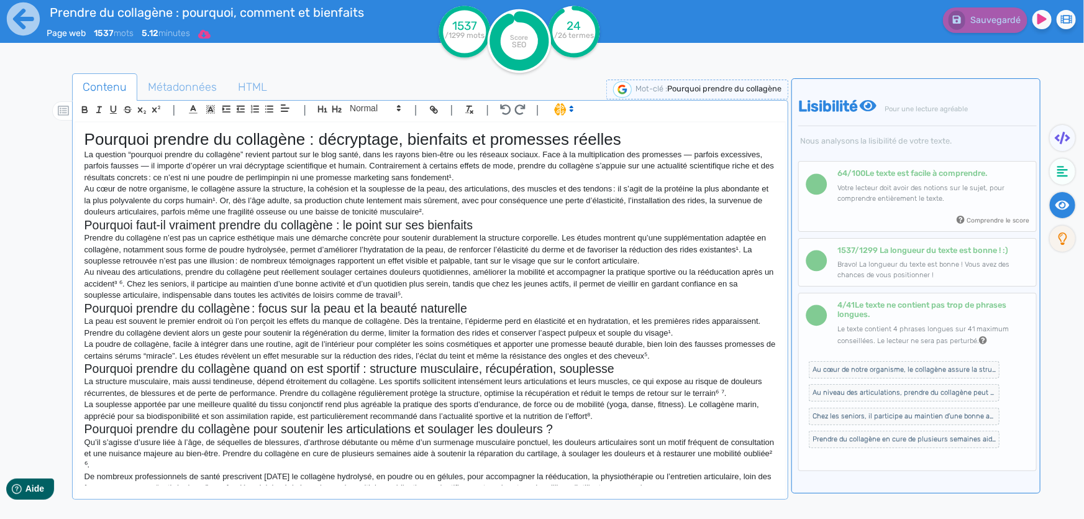
click at [206, 34] on icon at bounding box center [204, 34] width 12 height 9
click at [199, 101] on button "Word" at bounding box center [199, 105] width 99 height 20
click at [13, 19] on icon at bounding box center [23, 19] width 34 height 34
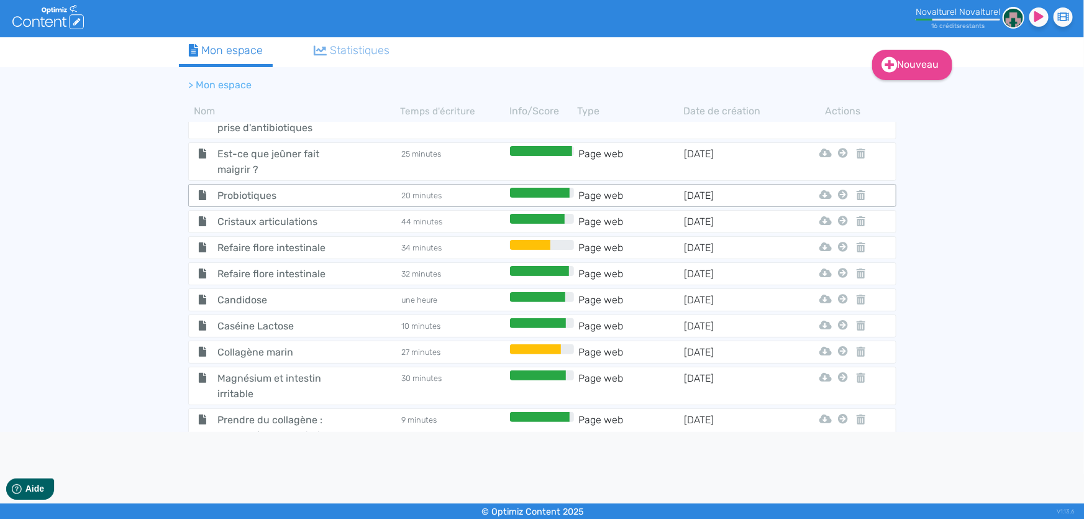
scroll to position [1233, 0]
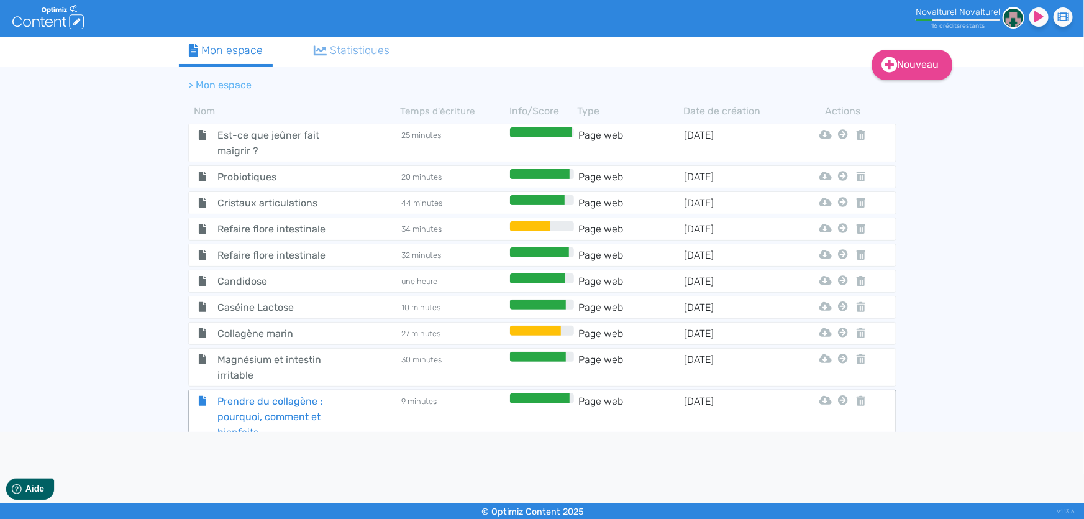
click at [298, 404] on span "Prendre du collagène : pourquoi, comment et bienfaits" at bounding box center [278, 416] width 140 height 47
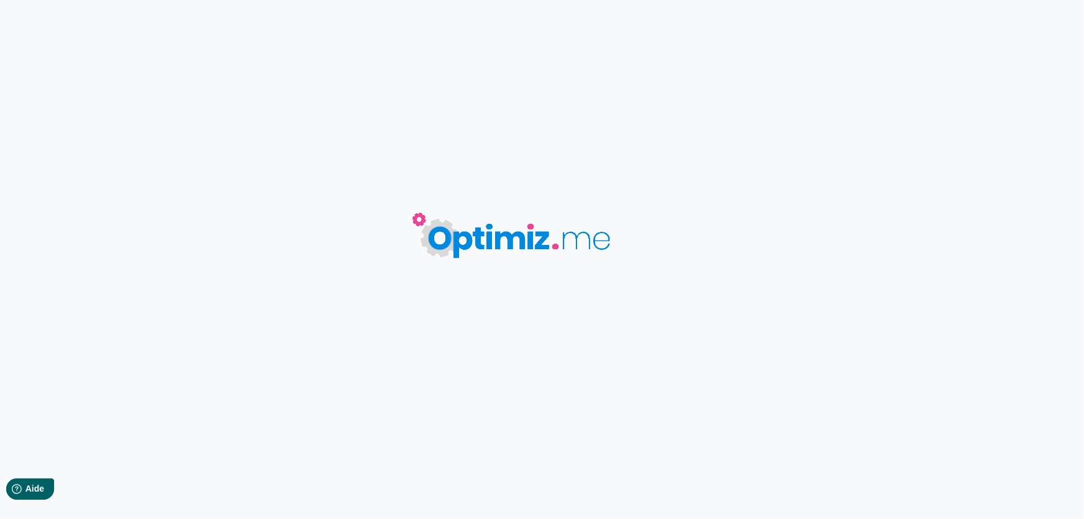
type input "Prendre du collagène : pourquoi, comment et bienfaits"
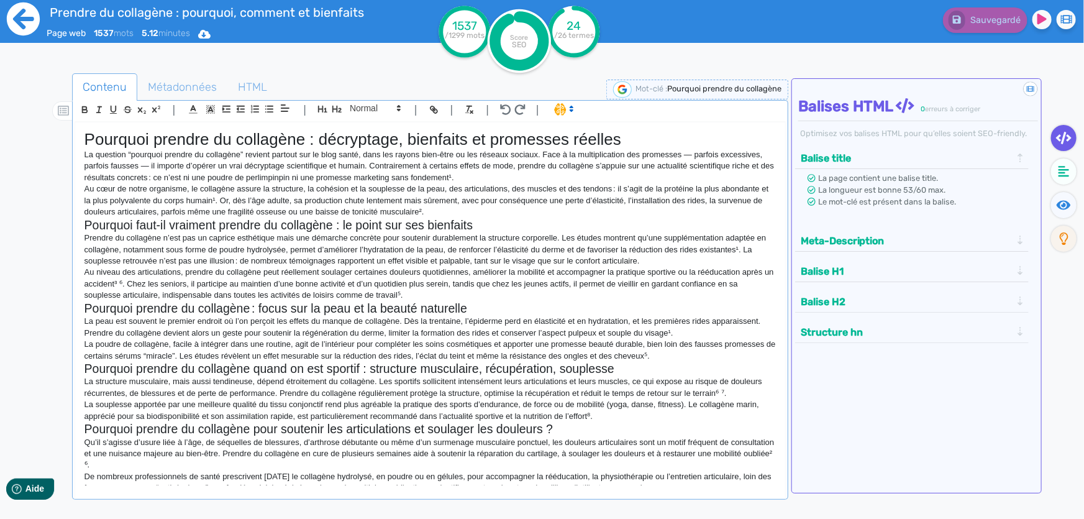
click at [33, 26] on icon at bounding box center [23, 18] width 33 height 33
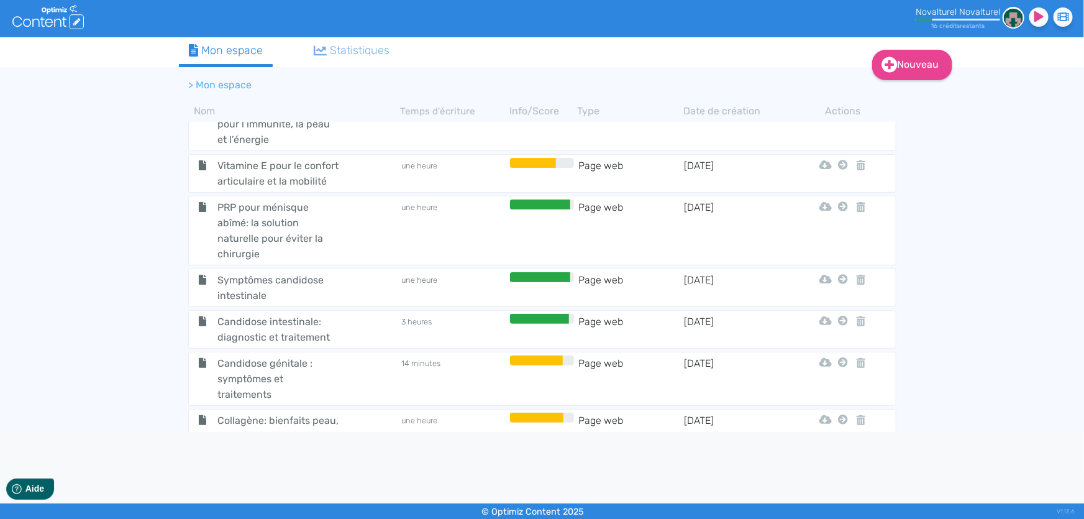
scroll to position [1233, 0]
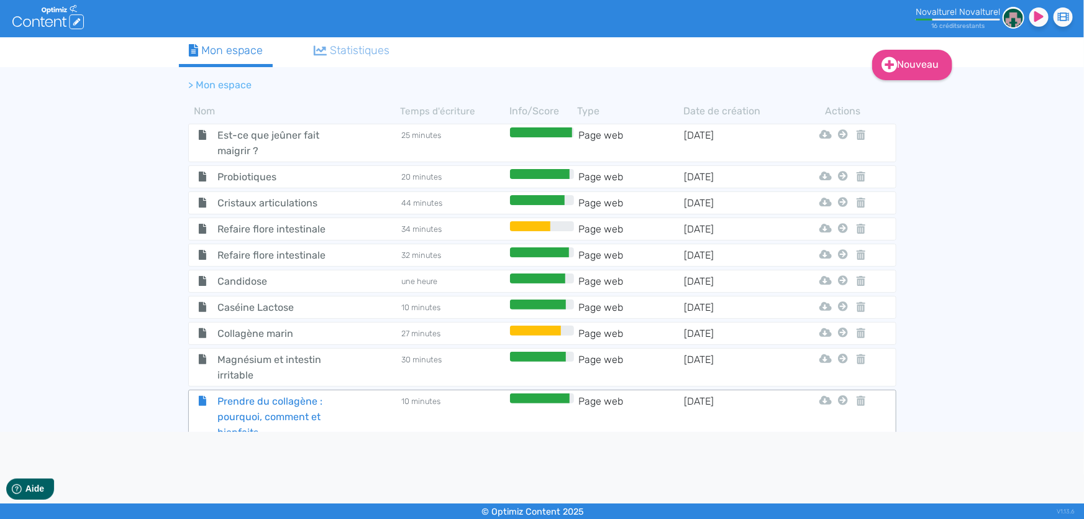
click at [296, 398] on span "Prendre du collagène : pourquoi, comment et bienfaits" at bounding box center [278, 416] width 140 height 47
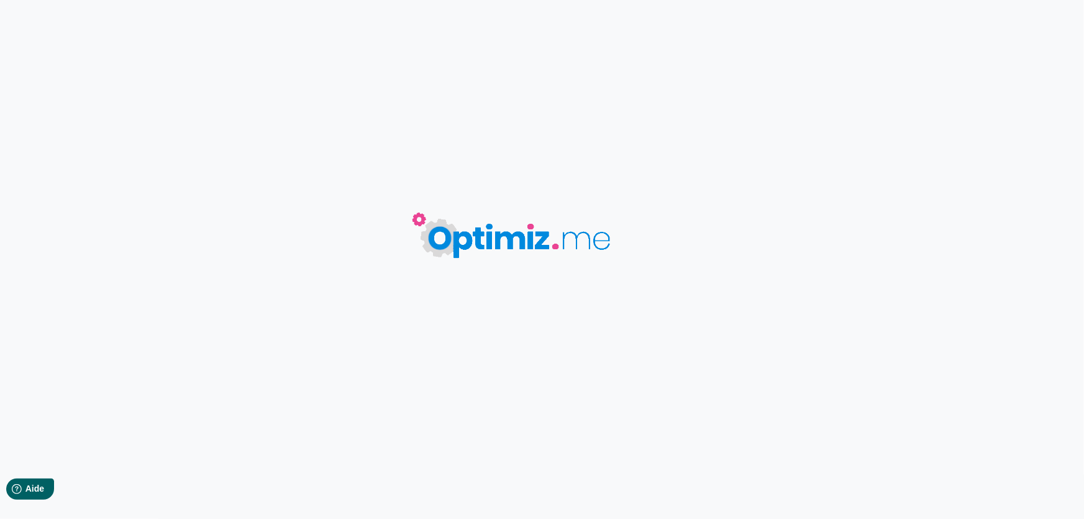
type input "Prendre du collagène : pourquoi, comment et bienfaits"
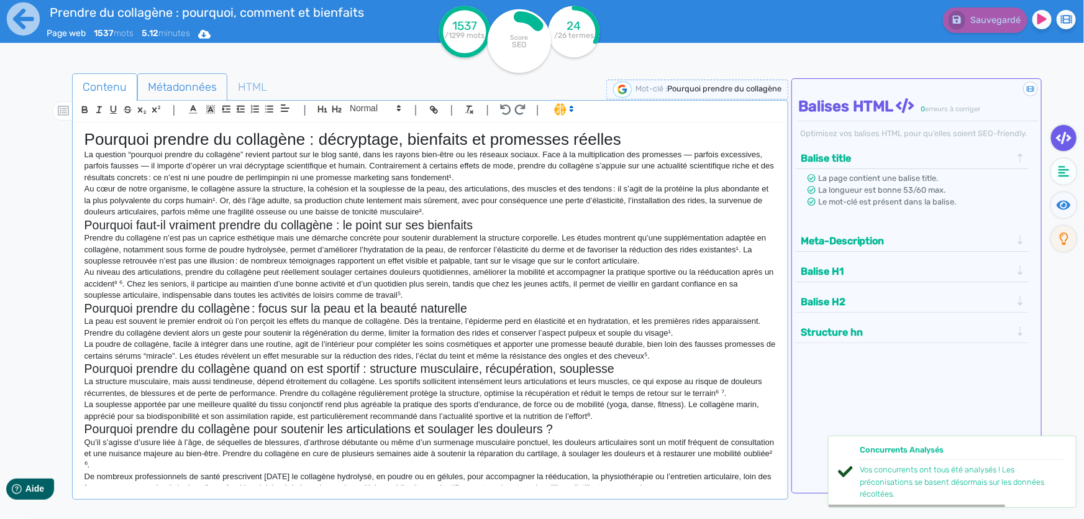
click at [198, 92] on span "Métadonnées" at bounding box center [182, 87] width 89 height 34
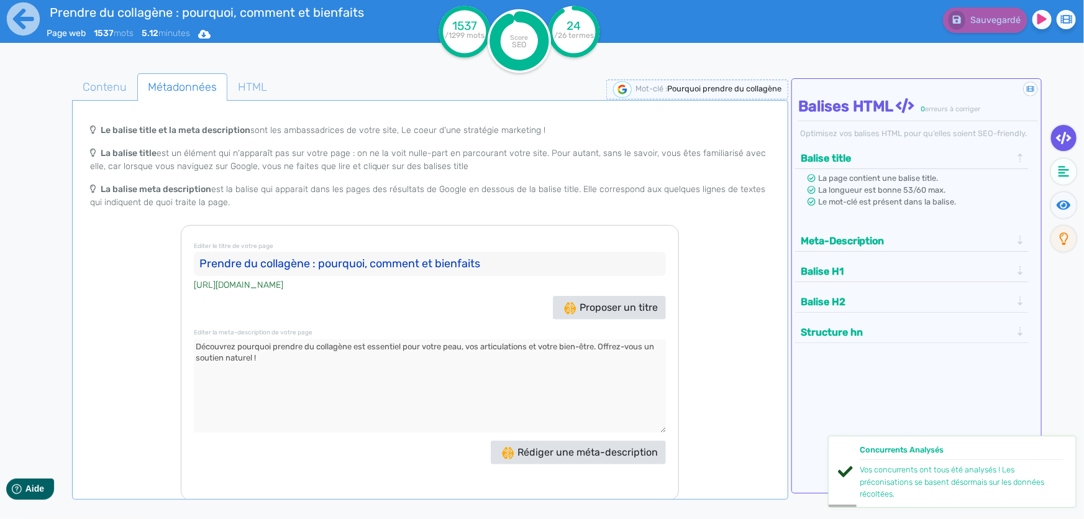
drag, startPoint x: 265, startPoint y: 360, endPoint x: 190, endPoint y: 339, distance: 77.3
click at [190, 339] on div "Editer le titre de votre page Prendre du collagène : pourquoi, comment et bienf…" at bounding box center [430, 362] width 498 height 275
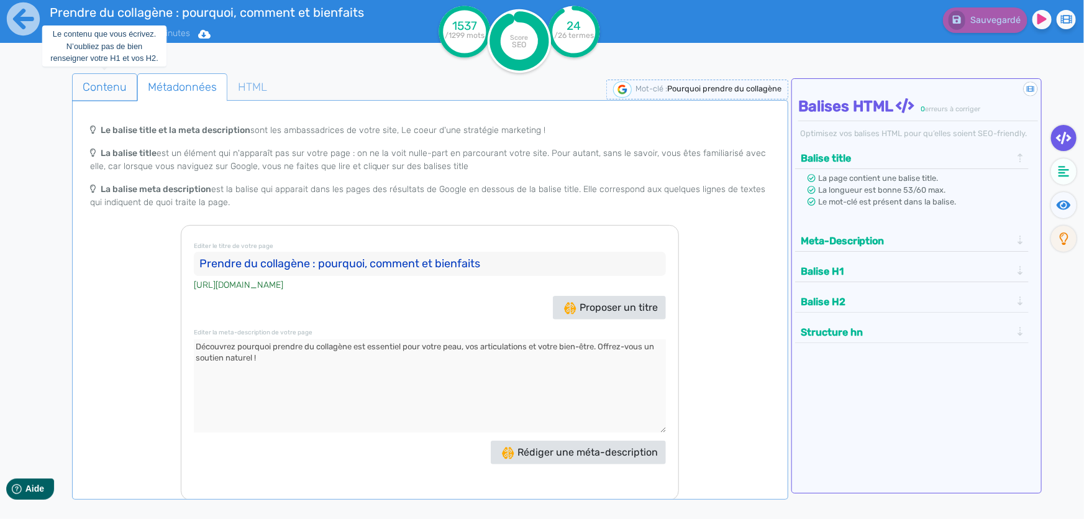
click at [99, 83] on span "Contenu" at bounding box center [105, 87] width 64 height 34
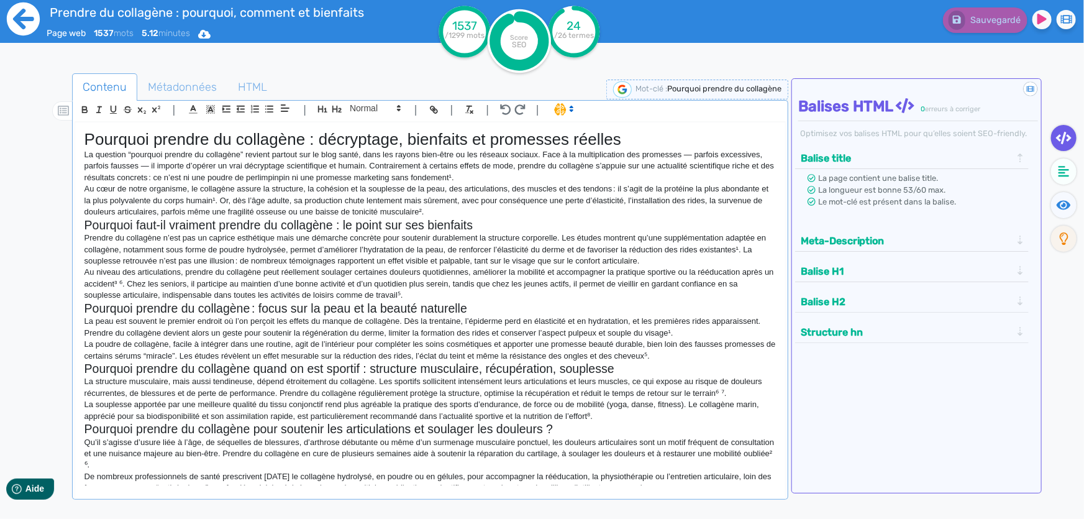
click at [22, 16] on icon at bounding box center [23, 18] width 33 height 33
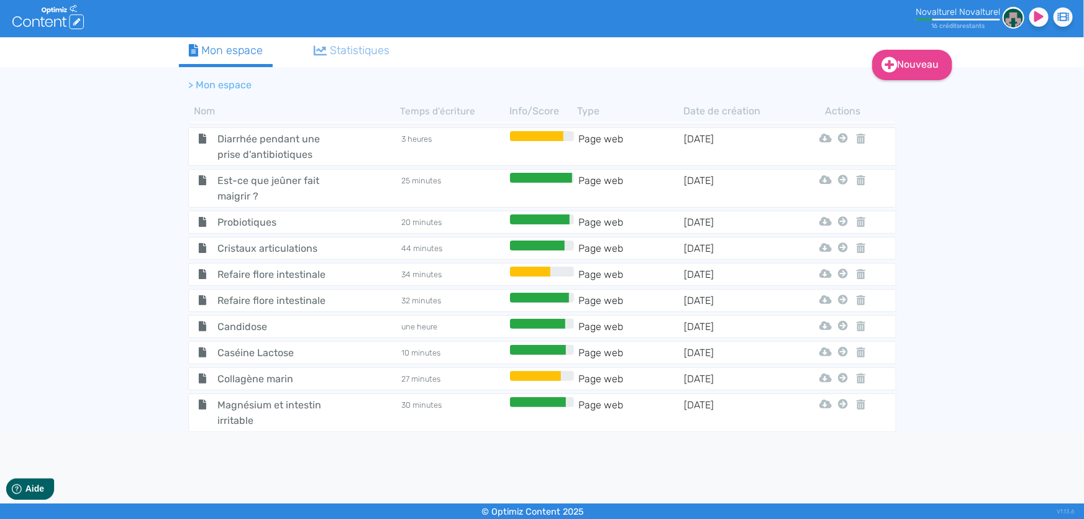
scroll to position [1233, 0]
